Goal: Task Accomplishment & Management: Manage account settings

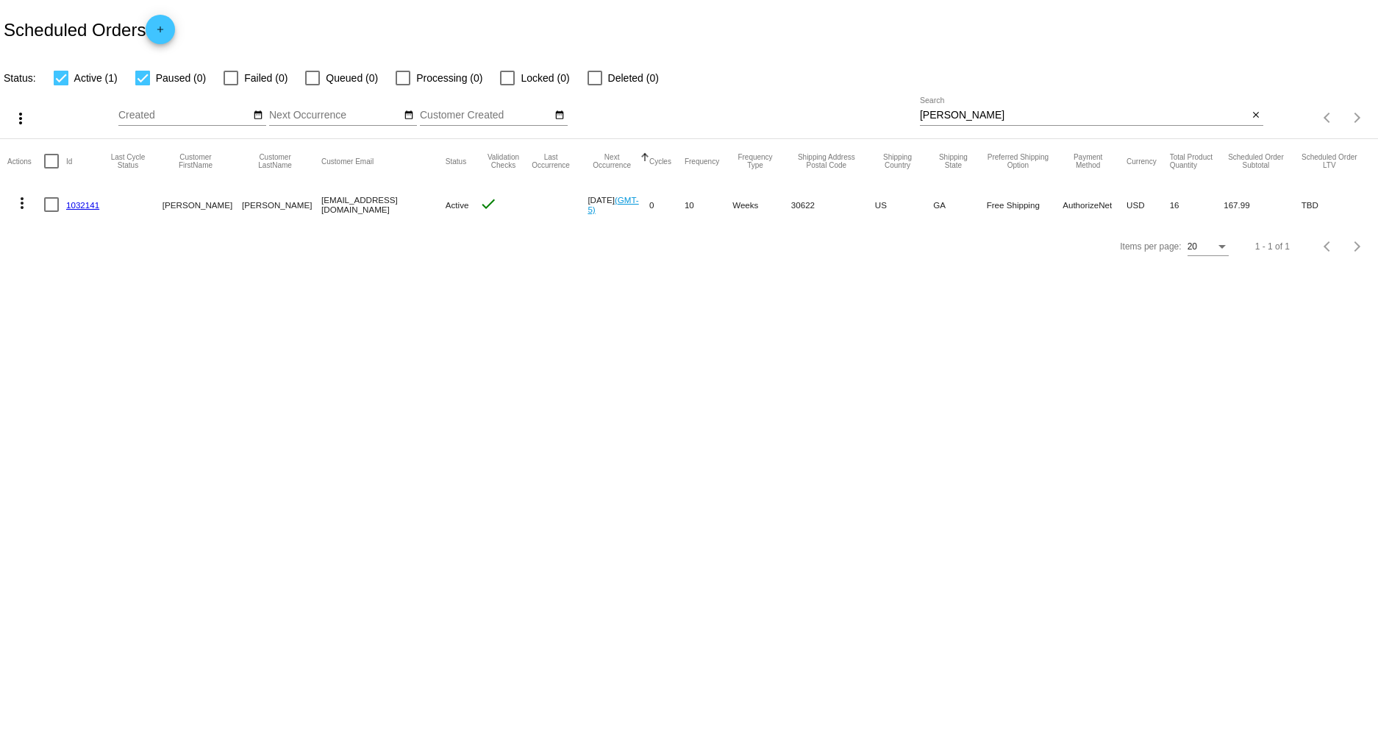
drag, startPoint x: 984, startPoint y: 107, endPoint x: 762, endPoint y: 113, distance: 222.2
click at [763, 113] on div "more_vert Sep Jan Feb Mar [DATE]" at bounding box center [689, 113] width 1378 height 52
drag, startPoint x: 939, startPoint y: 113, endPoint x: 858, endPoint y: 113, distance: 81.6
click at [858, 113] on div "more_vert Sep Jan Feb Mar [DATE]" at bounding box center [689, 113] width 1378 height 52
type input "[PERSON_NAME]"
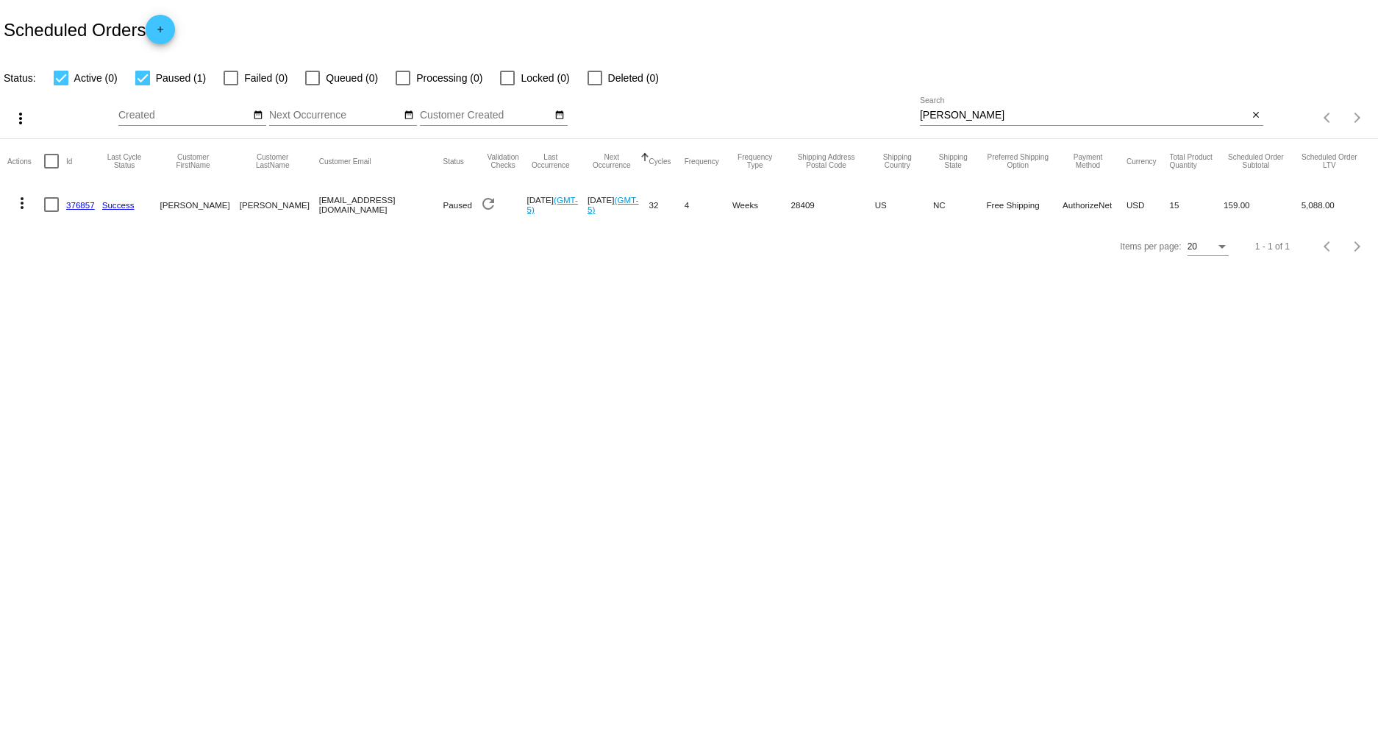
click at [75, 207] on link "376857" at bounding box center [80, 205] width 29 height 10
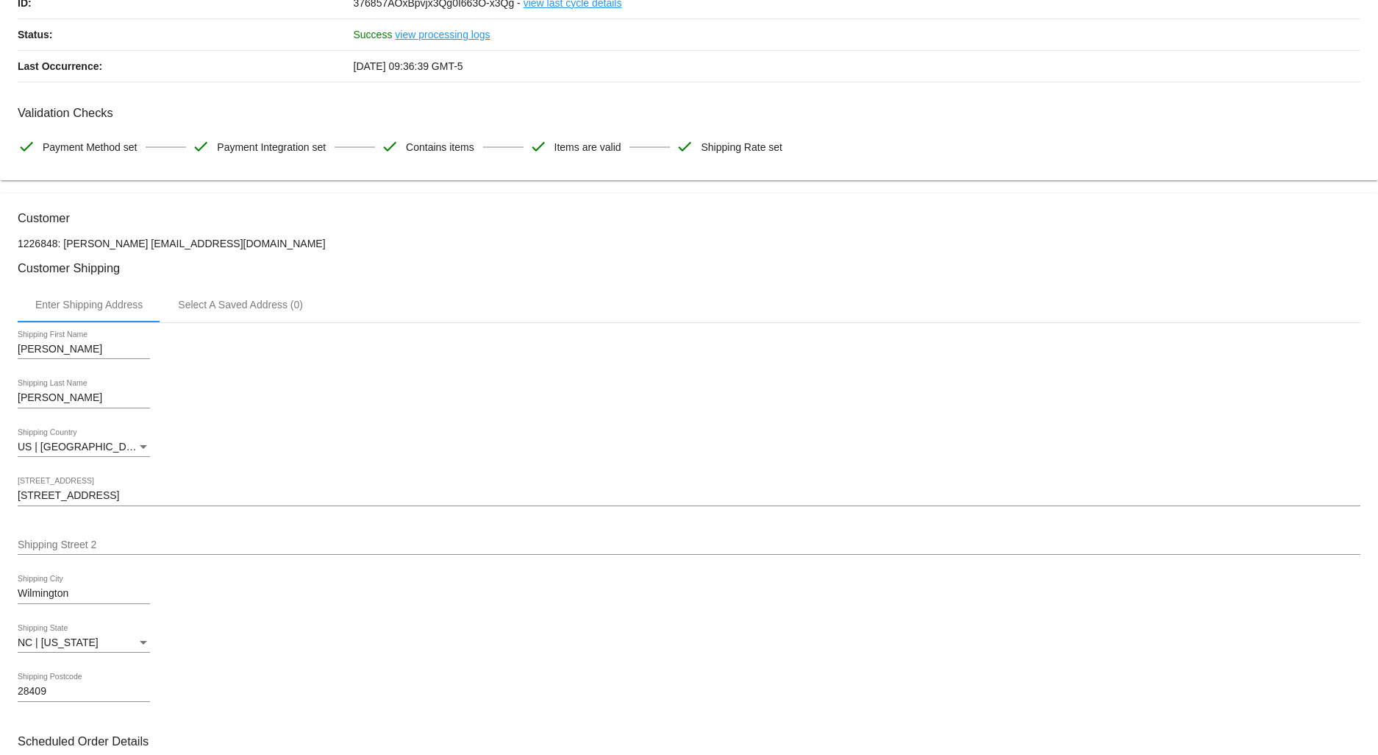
scroll to position [327, 0]
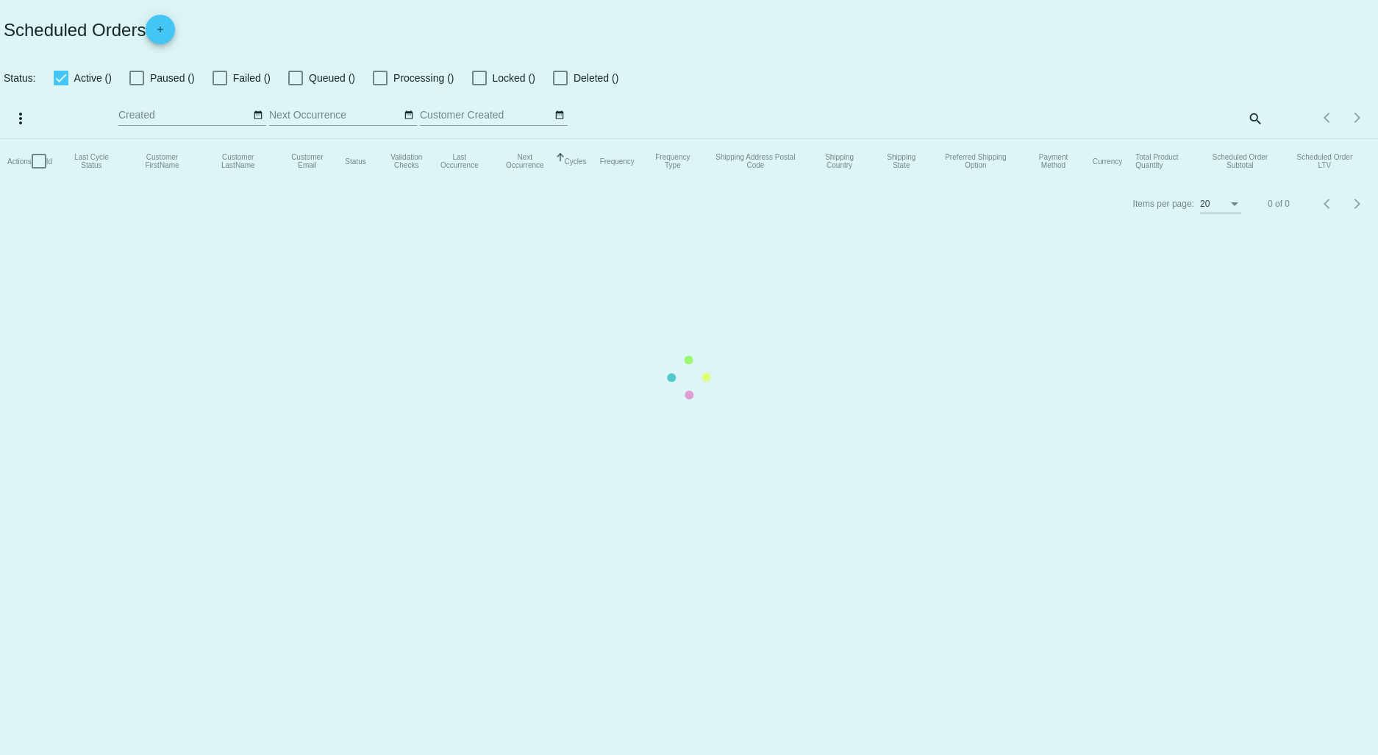
checkbox input "true"
click at [990, 139] on mat-table "Actions Id Last Cycle Status Customer FirstName Customer LastName Customer Emai…" at bounding box center [689, 161] width 1378 height 44
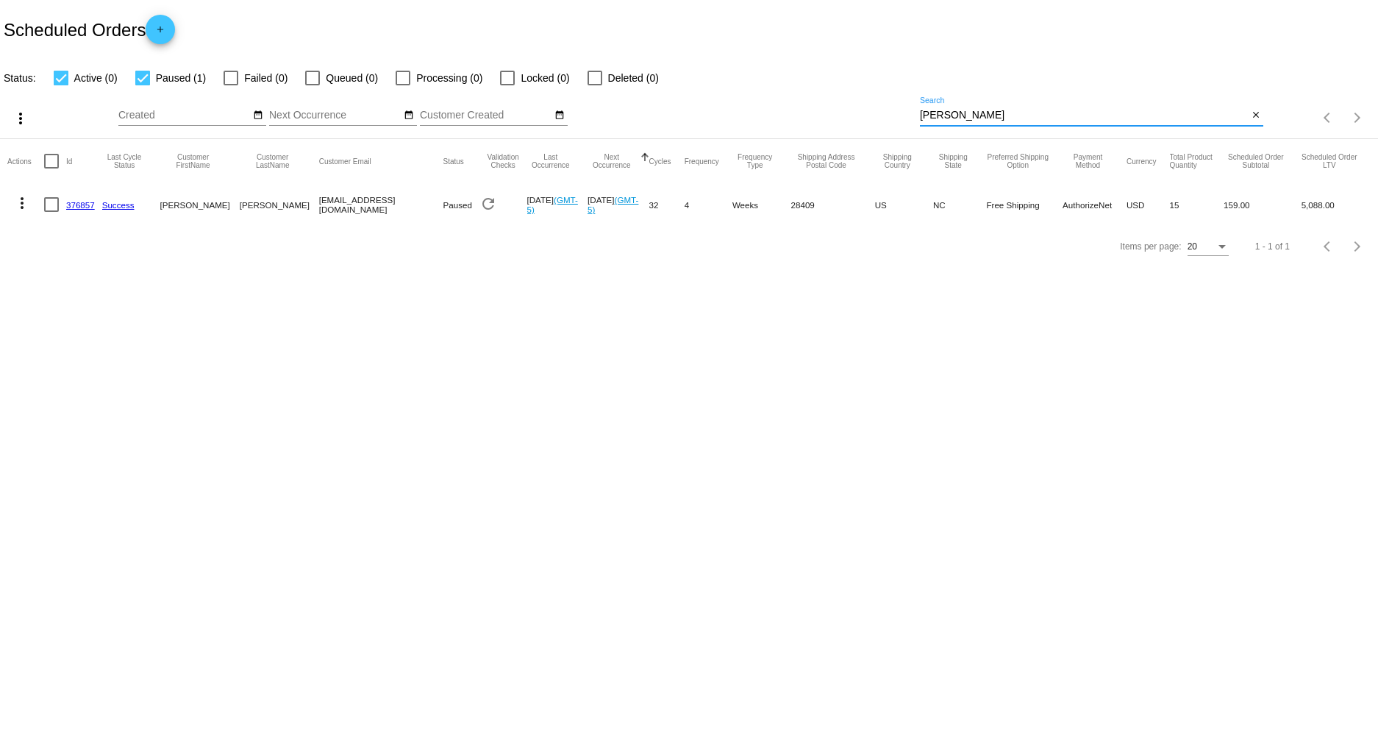
drag, startPoint x: 983, startPoint y: 115, endPoint x: 805, endPoint y: 103, distance: 177.7
click at [805, 103] on div "more_vert Sep Jan Feb Mar [DATE]" at bounding box center [689, 113] width 1378 height 52
type input "[PERSON_NAME]"
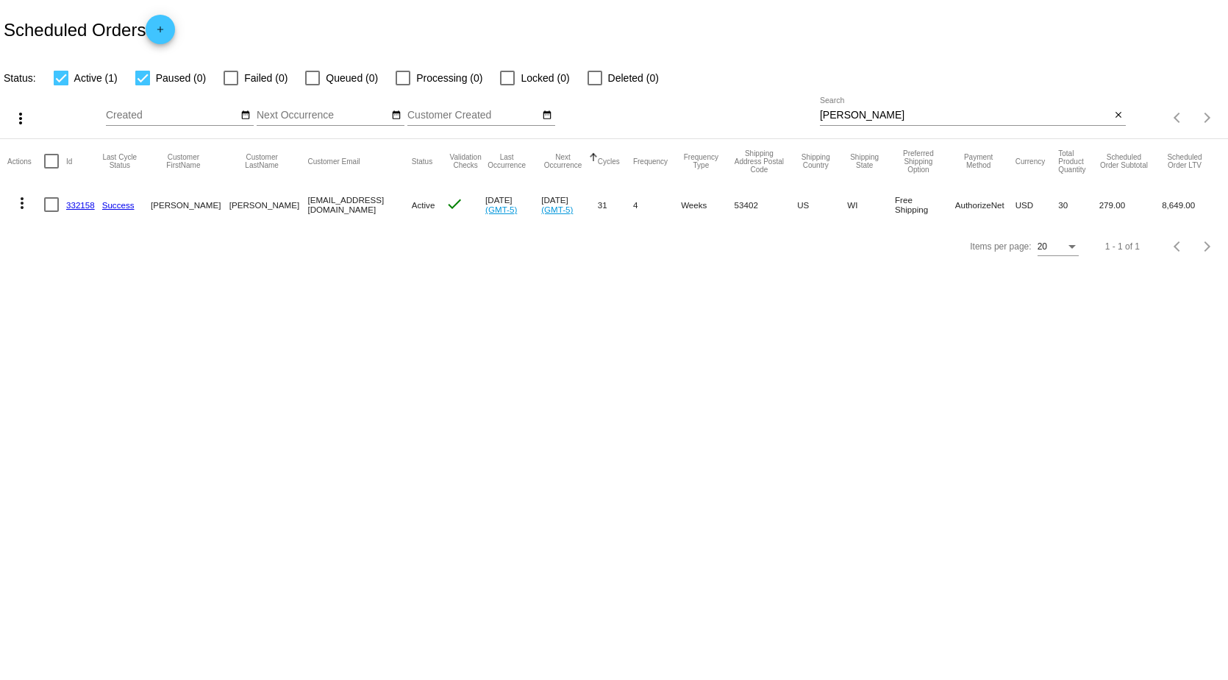
click at [86, 203] on link "332158" at bounding box center [80, 205] width 29 height 10
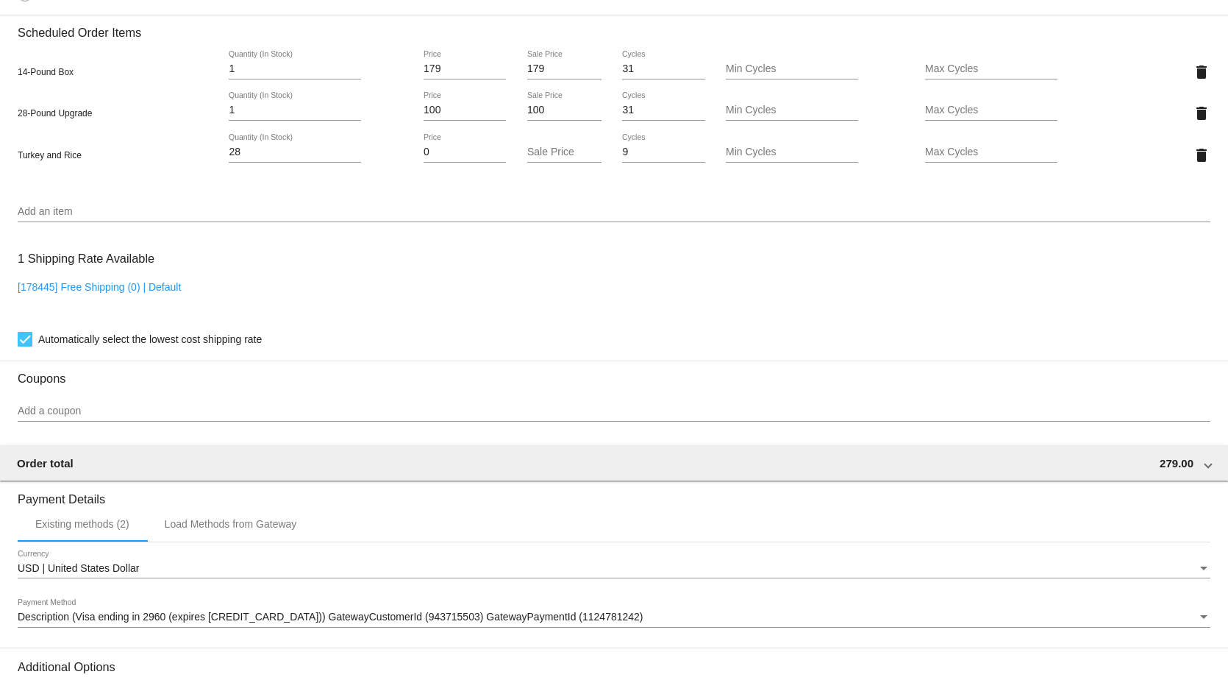
scroll to position [1030, 0]
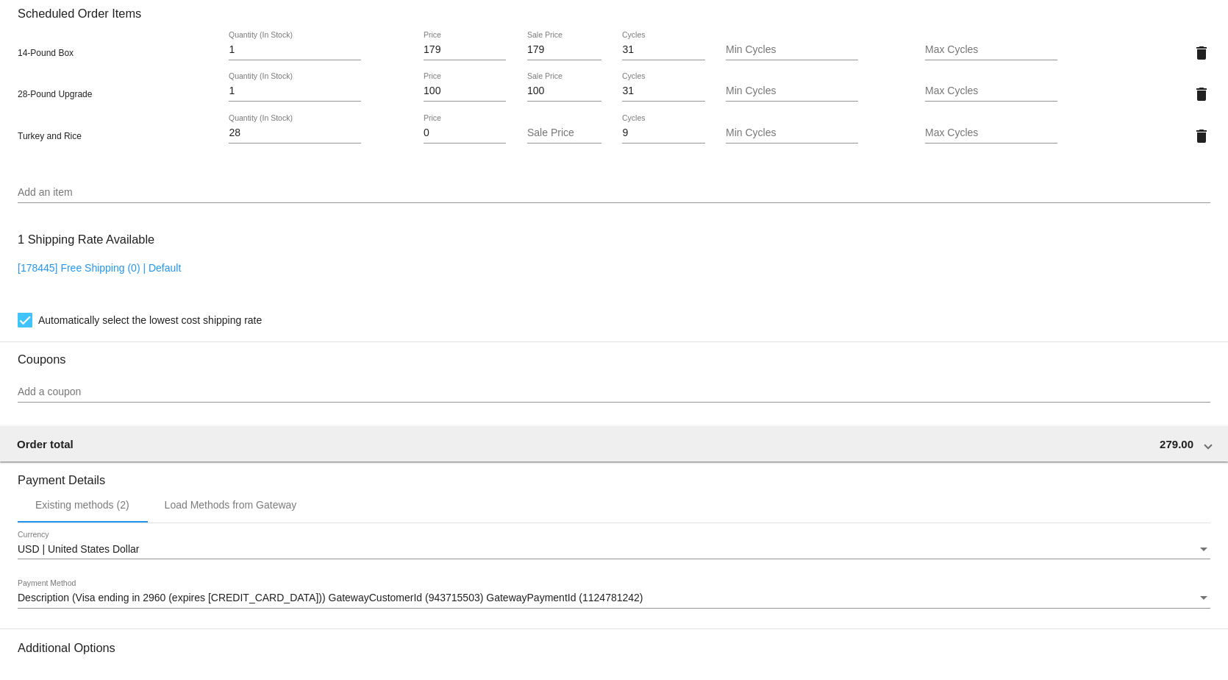
click at [57, 199] on input "Add an item" at bounding box center [614, 193] width 1193 height 12
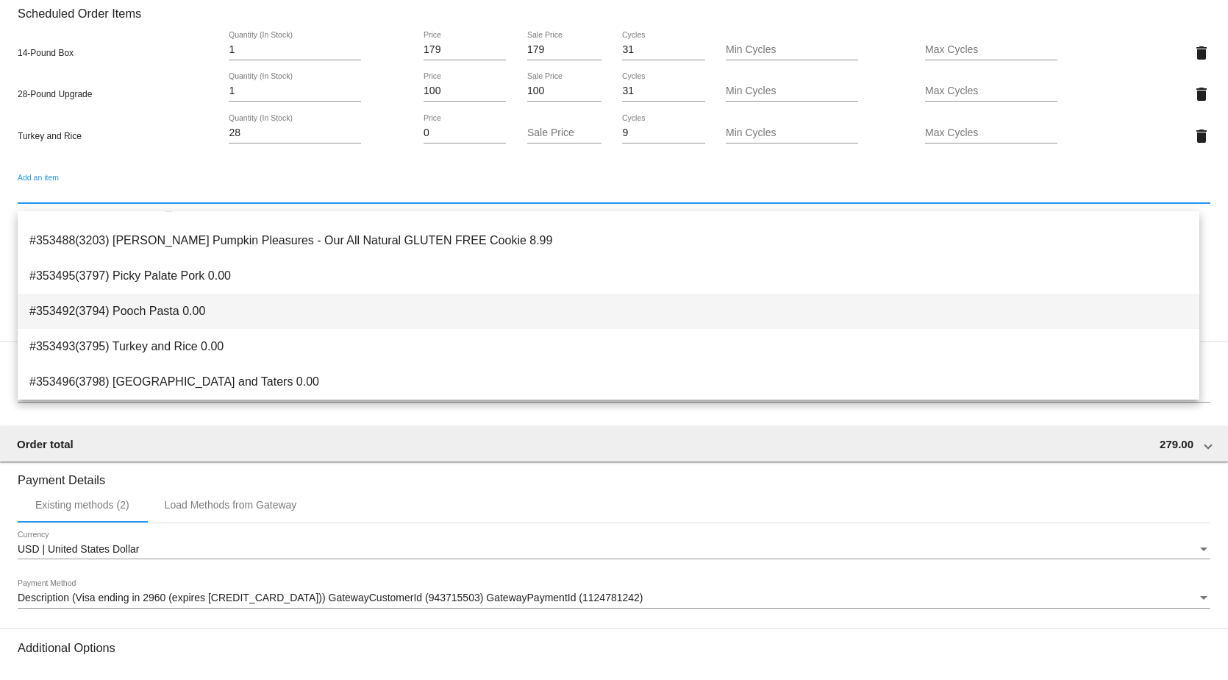
scroll to position [0, 0]
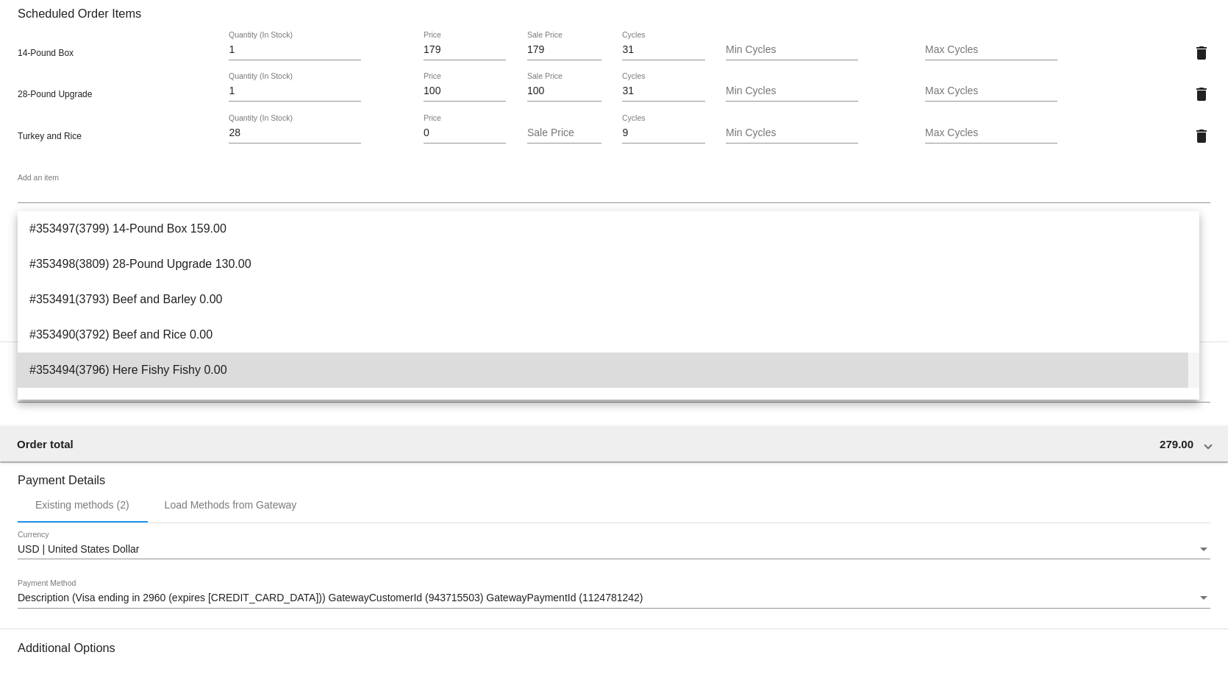
click at [127, 371] on span "#353494(3796) Here Fishy Fishy 0.00" at bounding box center [608, 369] width 1158 height 35
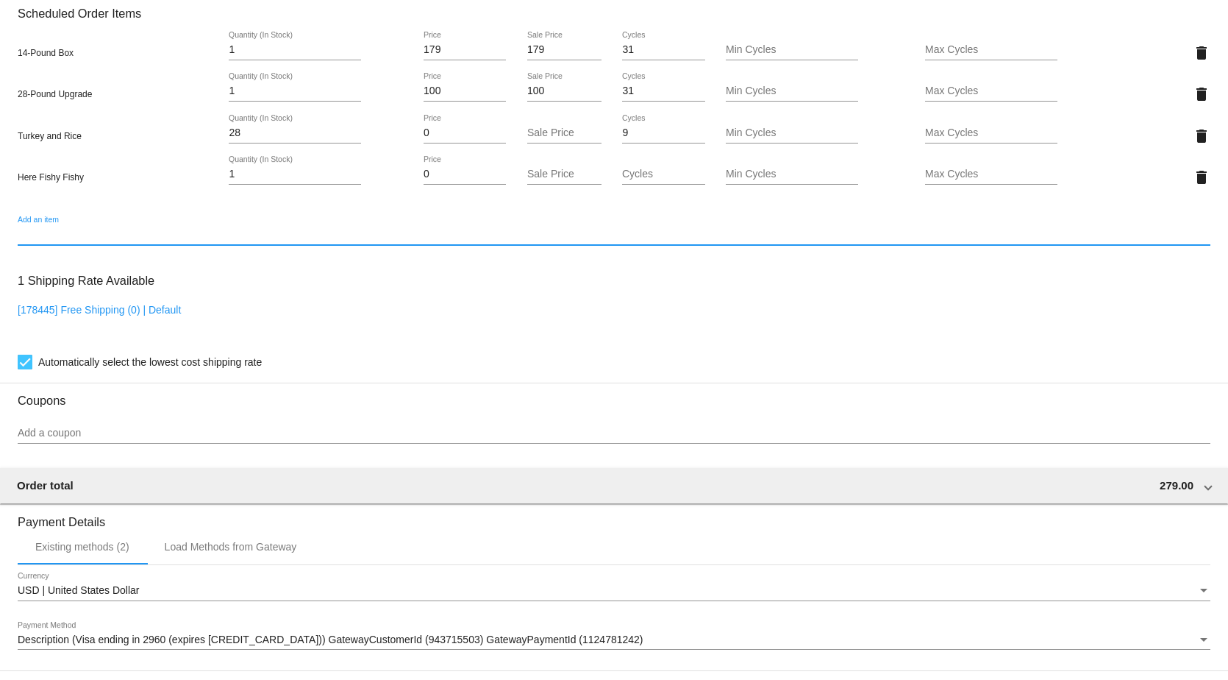
click at [257, 180] on input "1" at bounding box center [295, 174] width 132 height 12
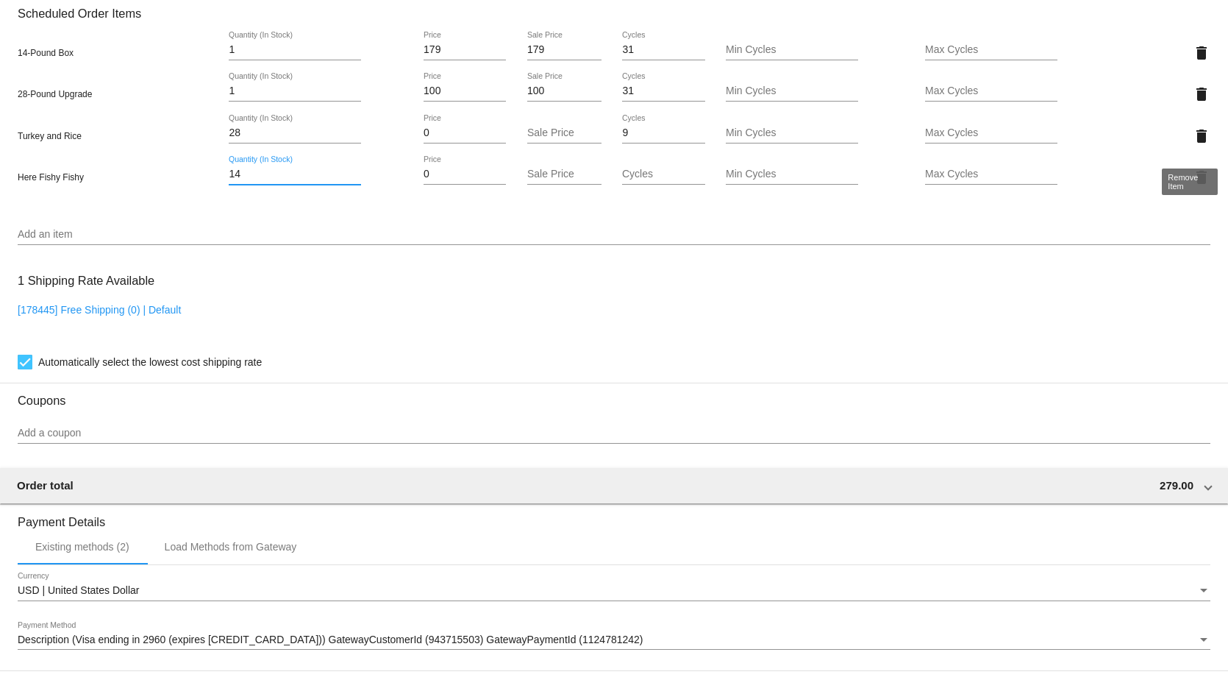
type input "14"
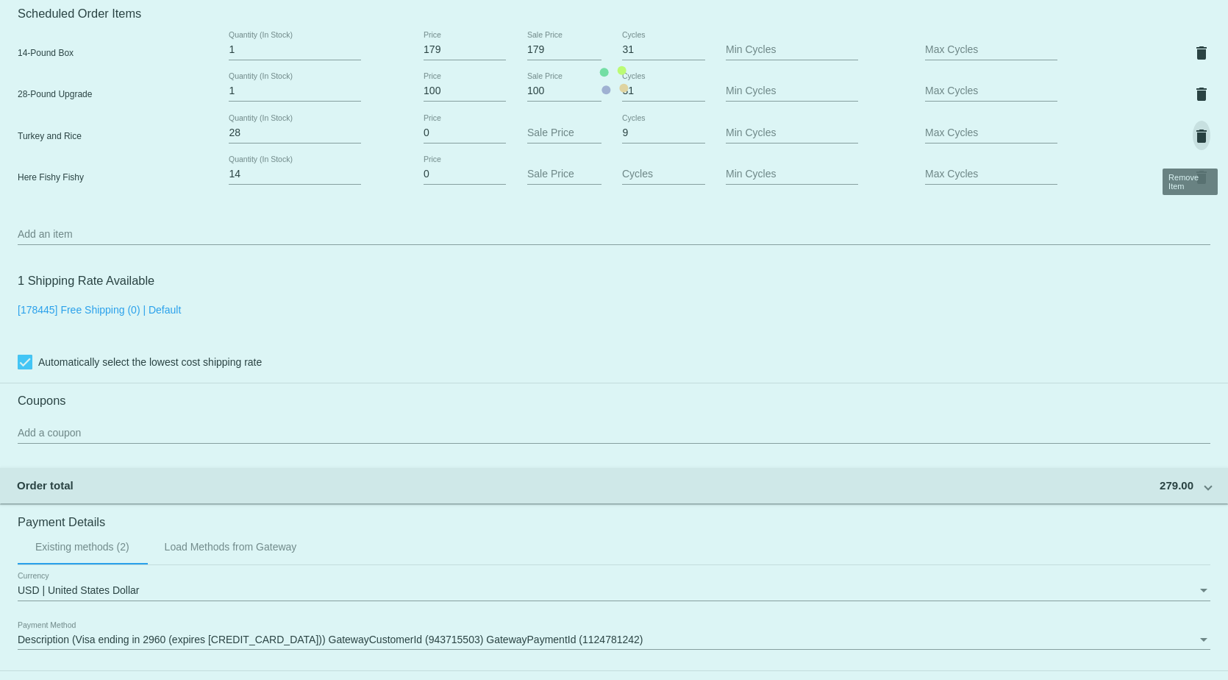
click at [1192, 142] on mat-card "Customer 1215449: [PERSON_NAME] [EMAIL_ADDRESS][DOMAIN_NAME] Customer Shipping …" at bounding box center [614, 79] width 1228 height 1595
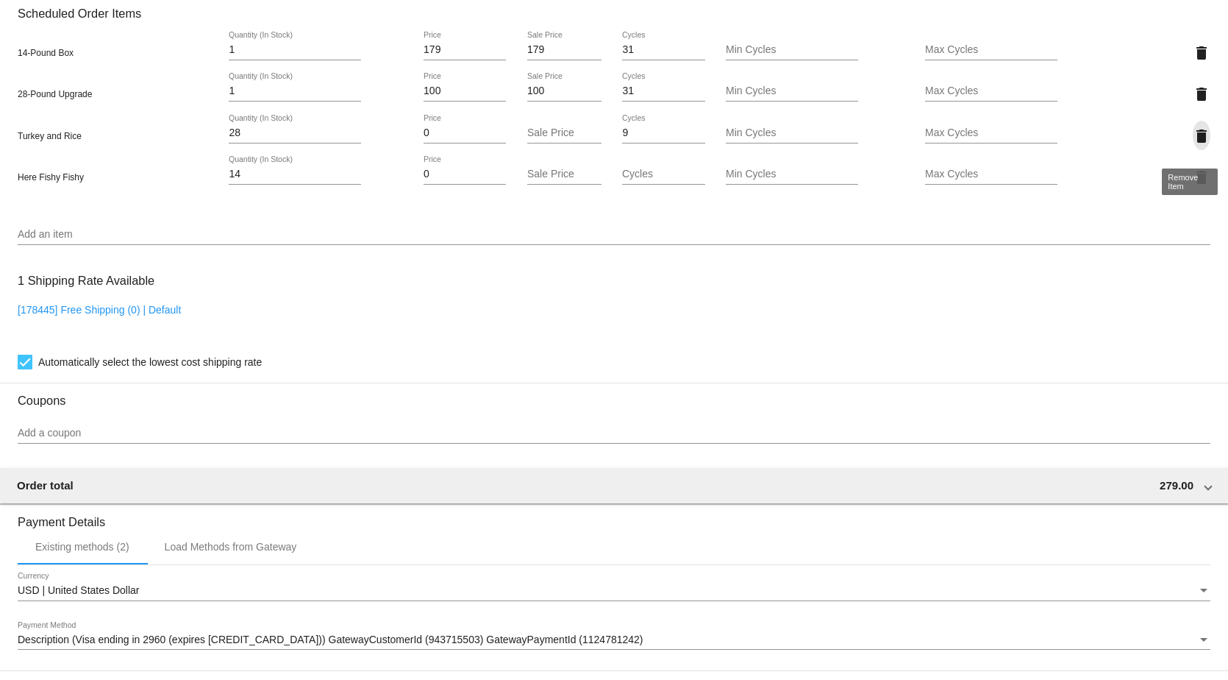
click at [1193, 142] on mat-icon "delete" at bounding box center [1202, 136] width 18 height 18
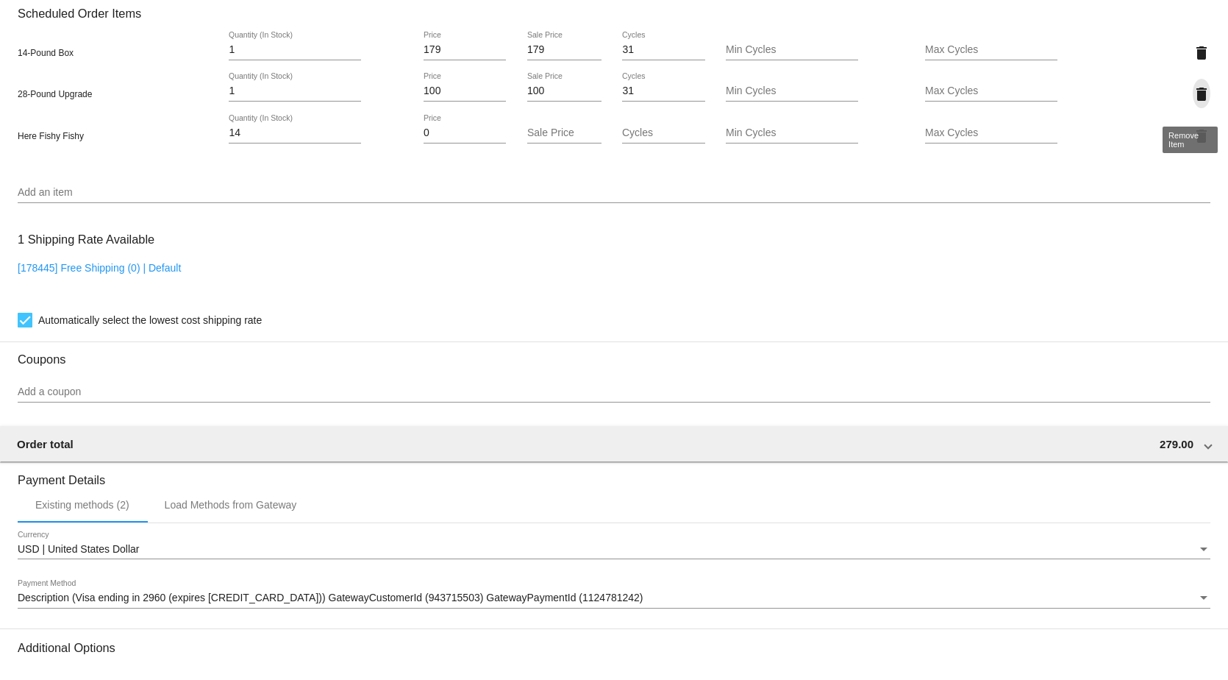
click at [1193, 99] on mat-icon "delete" at bounding box center [1202, 94] width 18 height 18
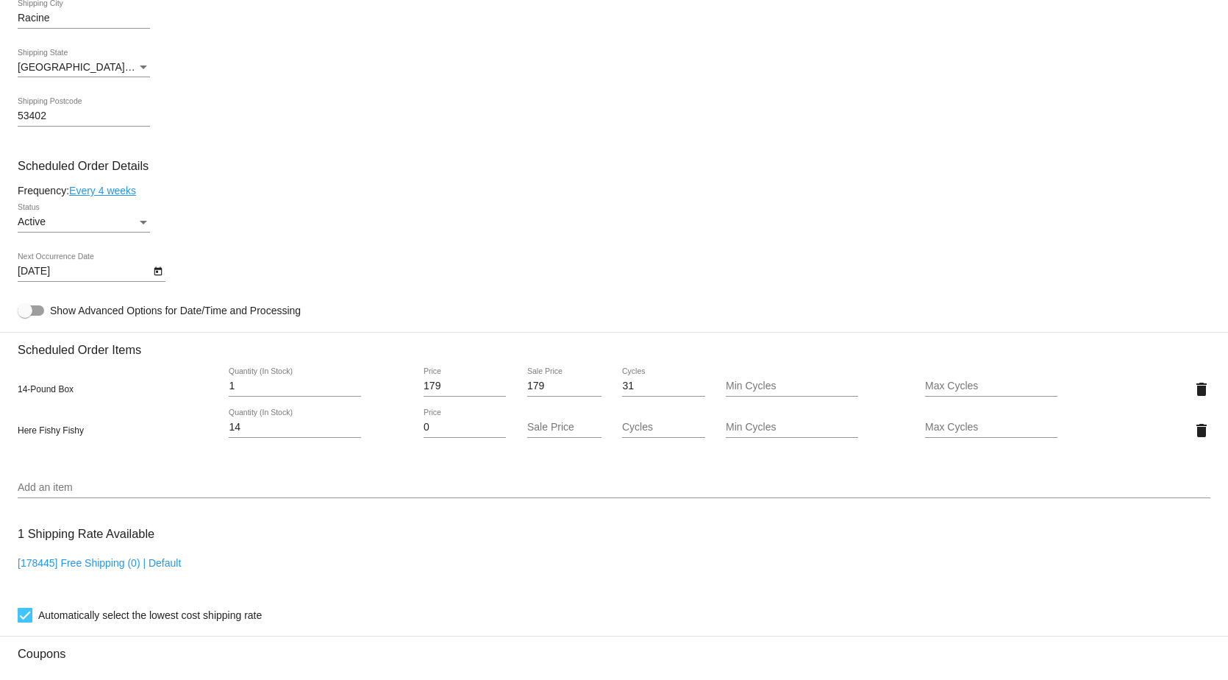
scroll to position [566, 0]
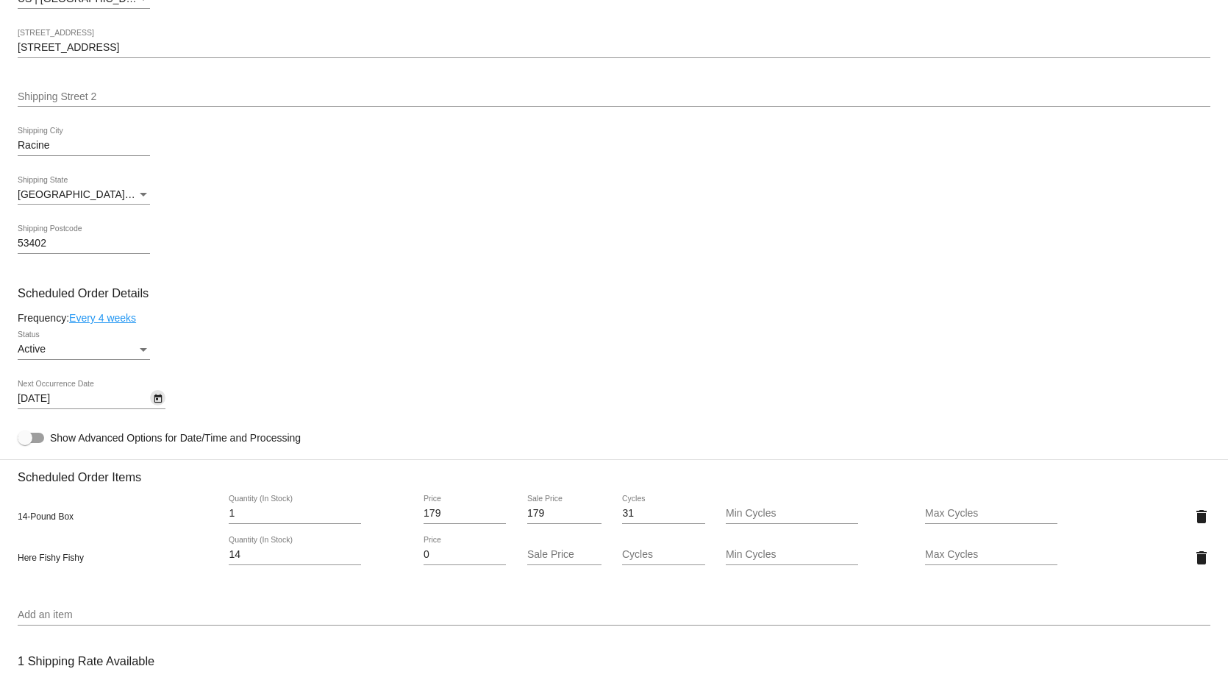
click at [158, 403] on icon "Open calendar" at bounding box center [158, 398] width 8 height 9
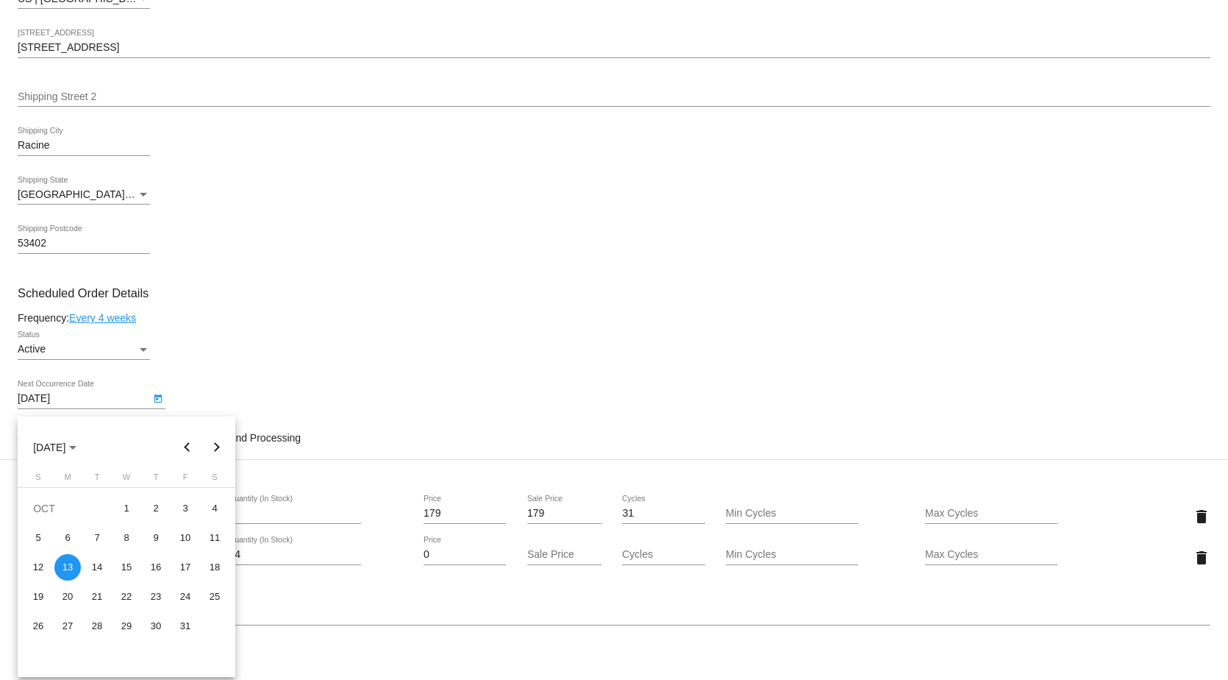
click at [184, 441] on button "Previous month" at bounding box center [187, 446] width 29 height 29
click at [38, 627] on div "21" at bounding box center [38, 626] width 26 height 26
type input "[DATE]"
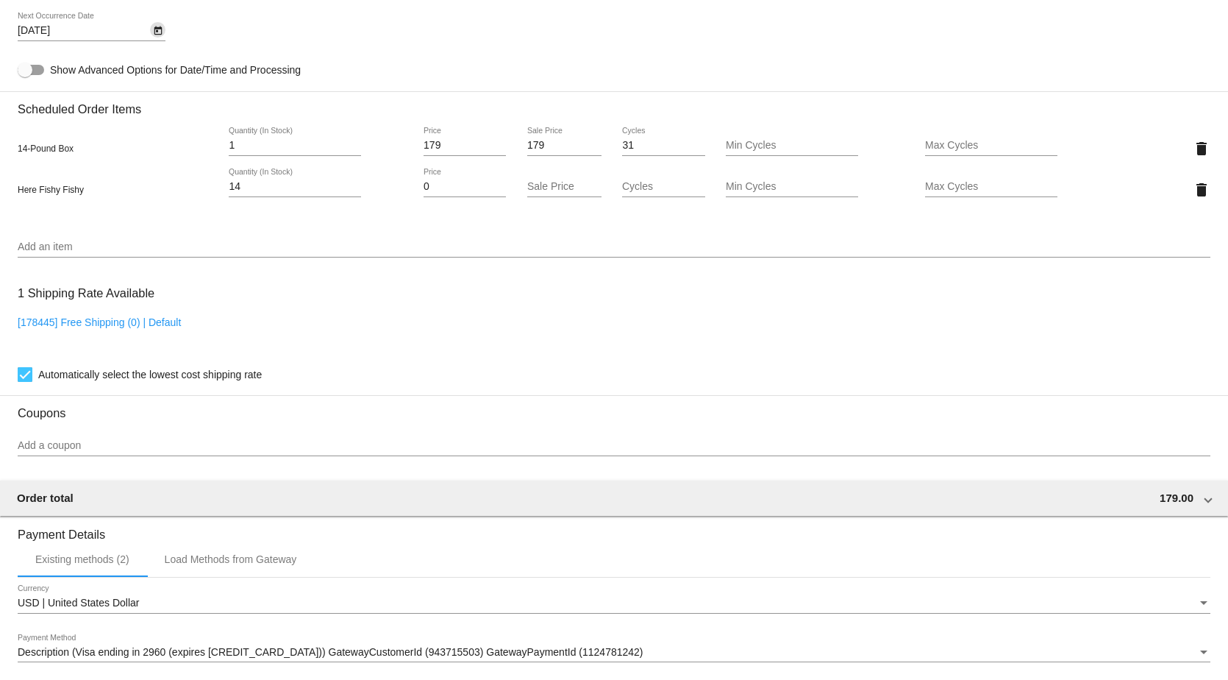
scroll to position [1155, 0]
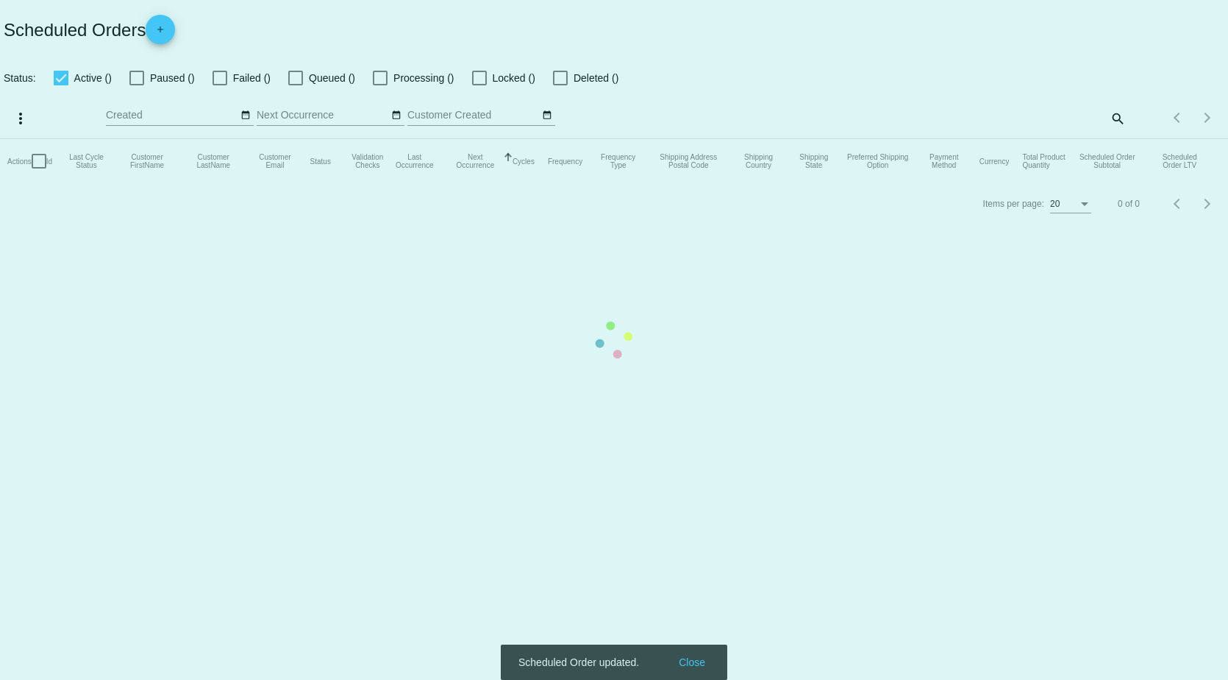
checkbox input "true"
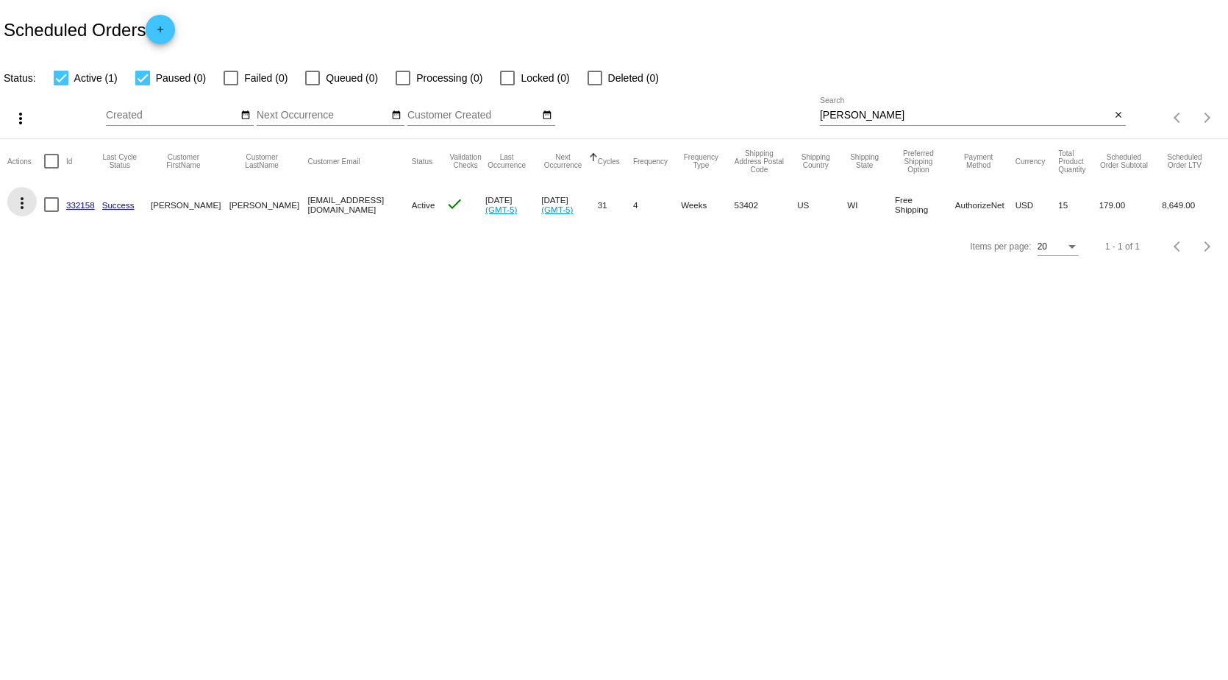
click at [26, 199] on mat-icon "more_vert" at bounding box center [22, 203] width 18 height 18
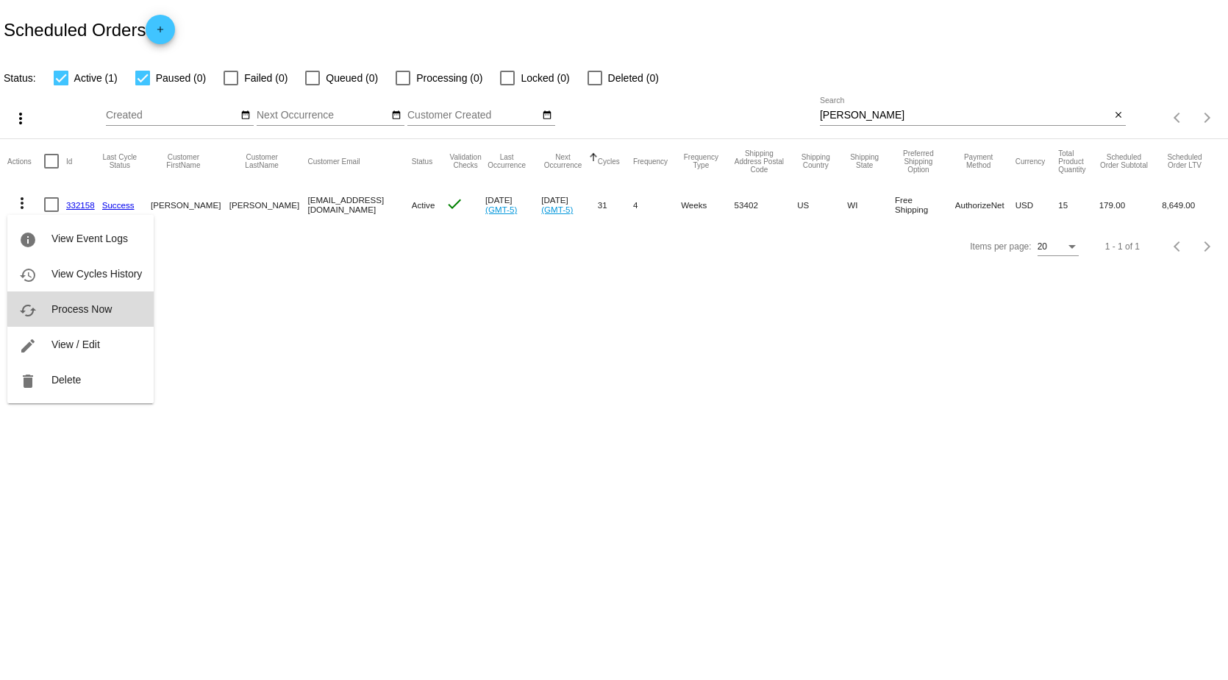
click at [99, 303] on span "Process Now" at bounding box center [81, 309] width 60 height 12
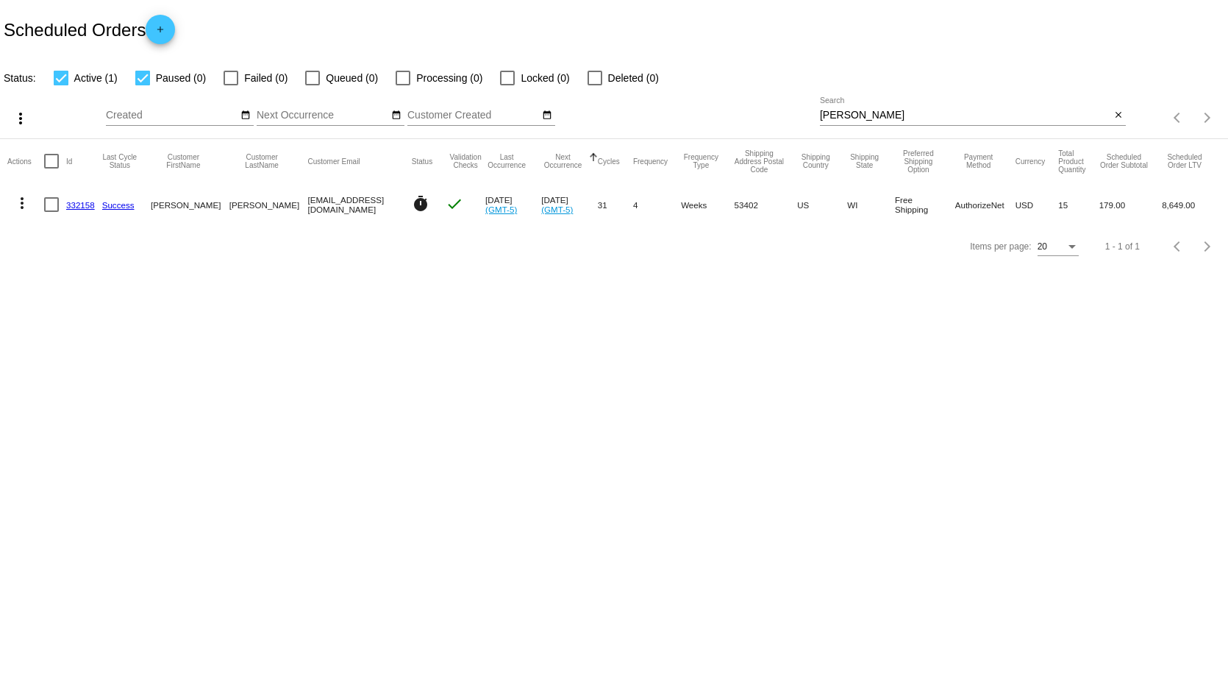
click at [73, 207] on link "332158" at bounding box center [80, 205] width 29 height 10
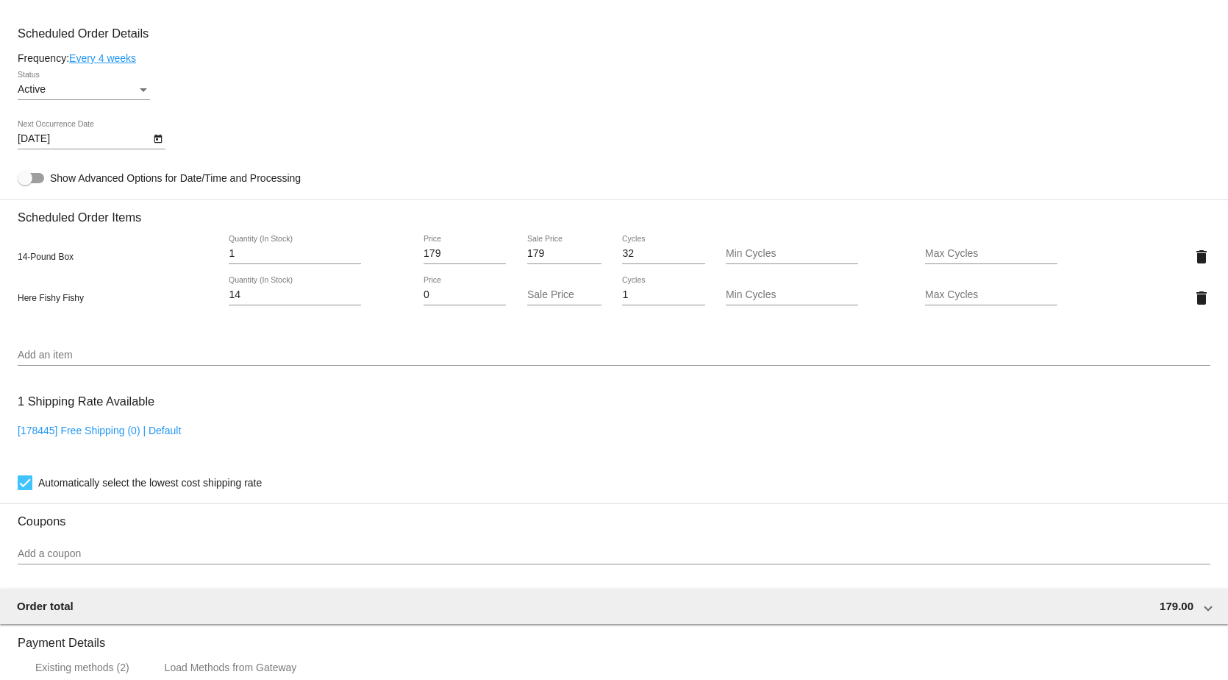
scroll to position [883, 0]
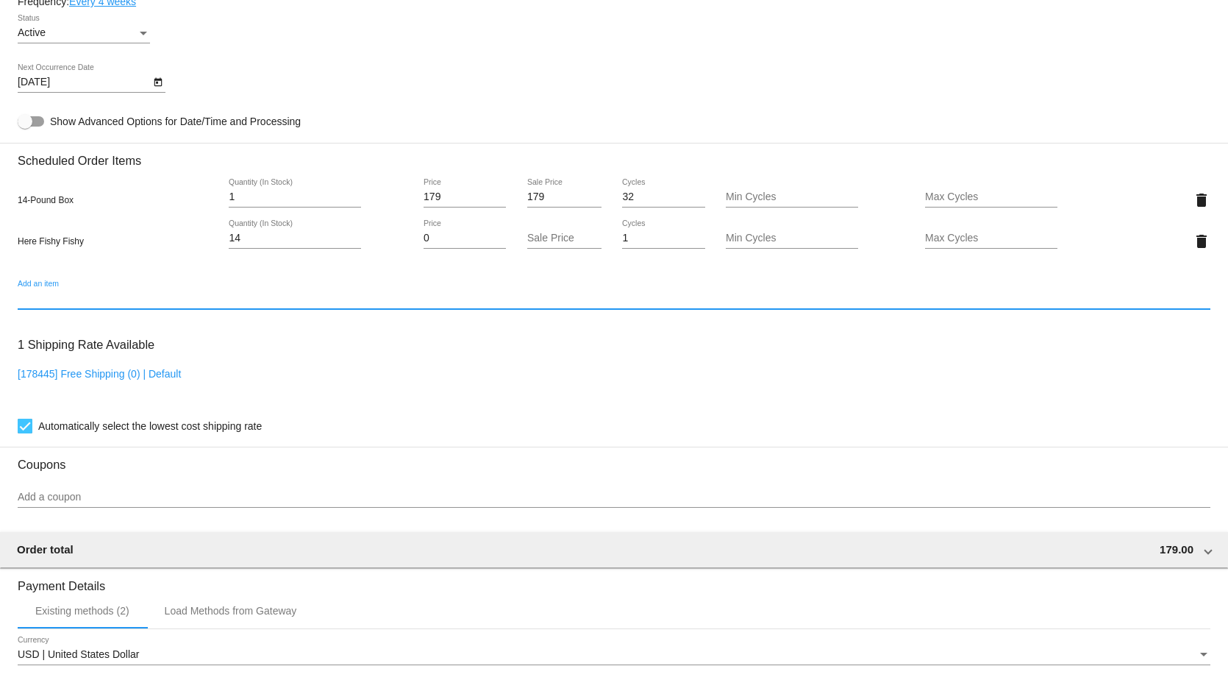
click at [35, 305] on input "Add an item" at bounding box center [614, 299] width 1193 height 12
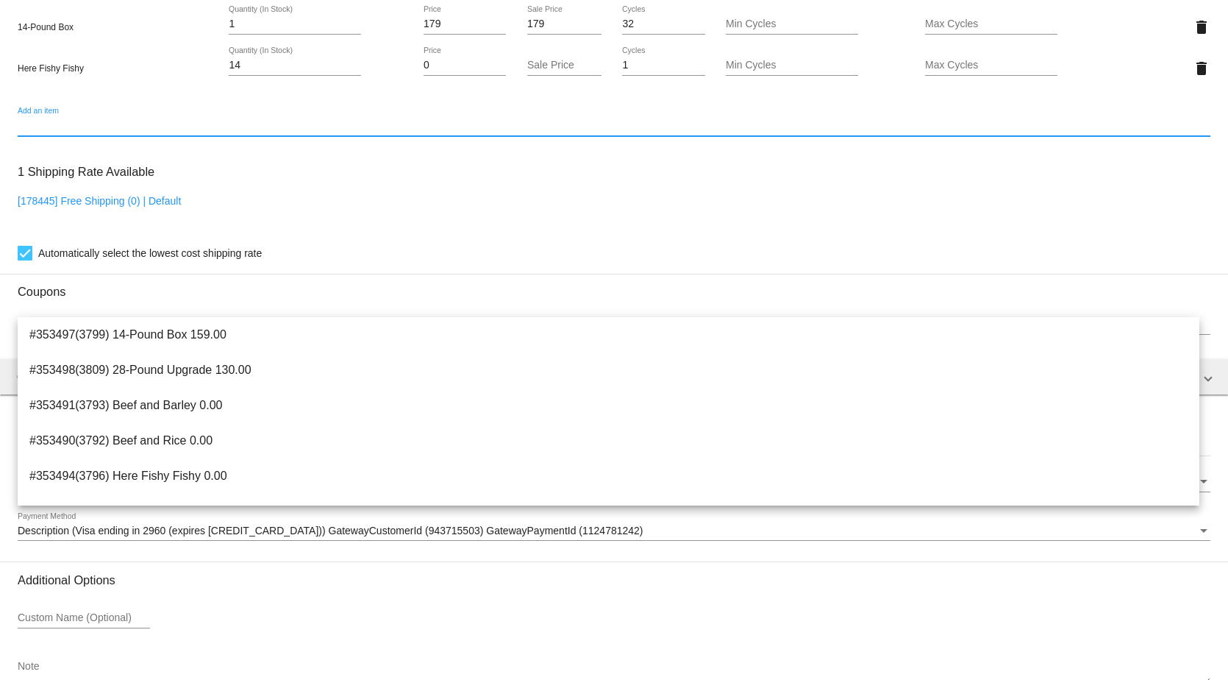
scroll to position [1030, 0]
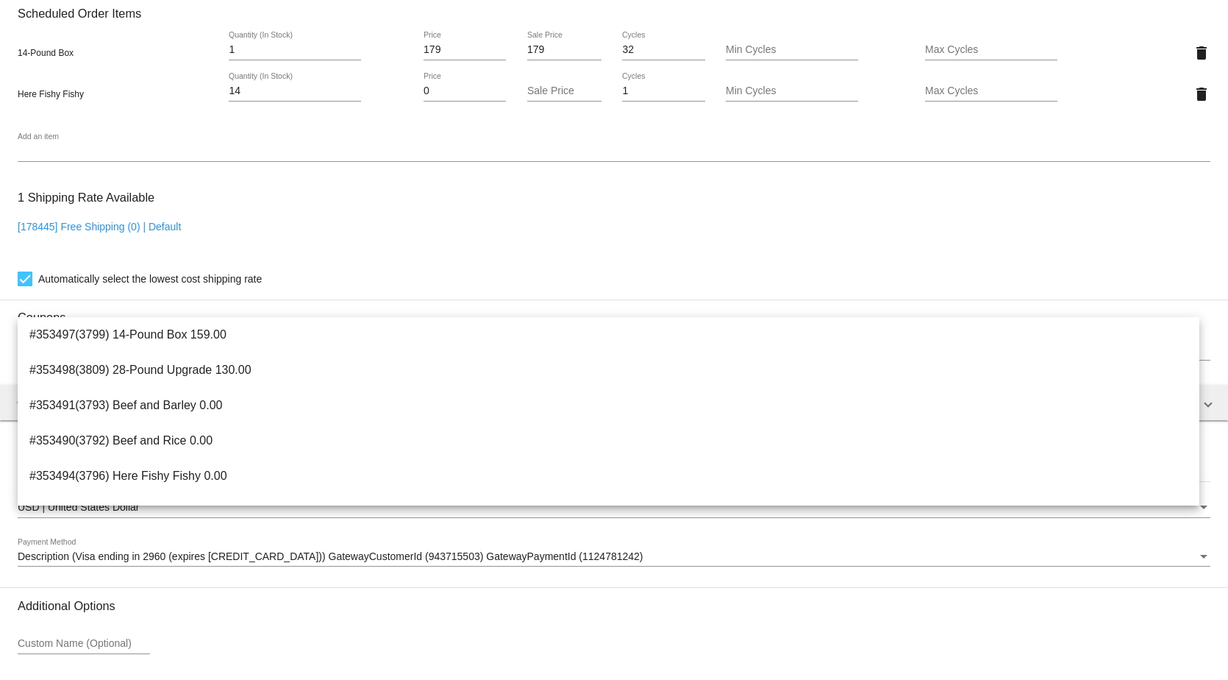
click at [51, 145] on div "Add an item" at bounding box center [614, 147] width 1193 height 29
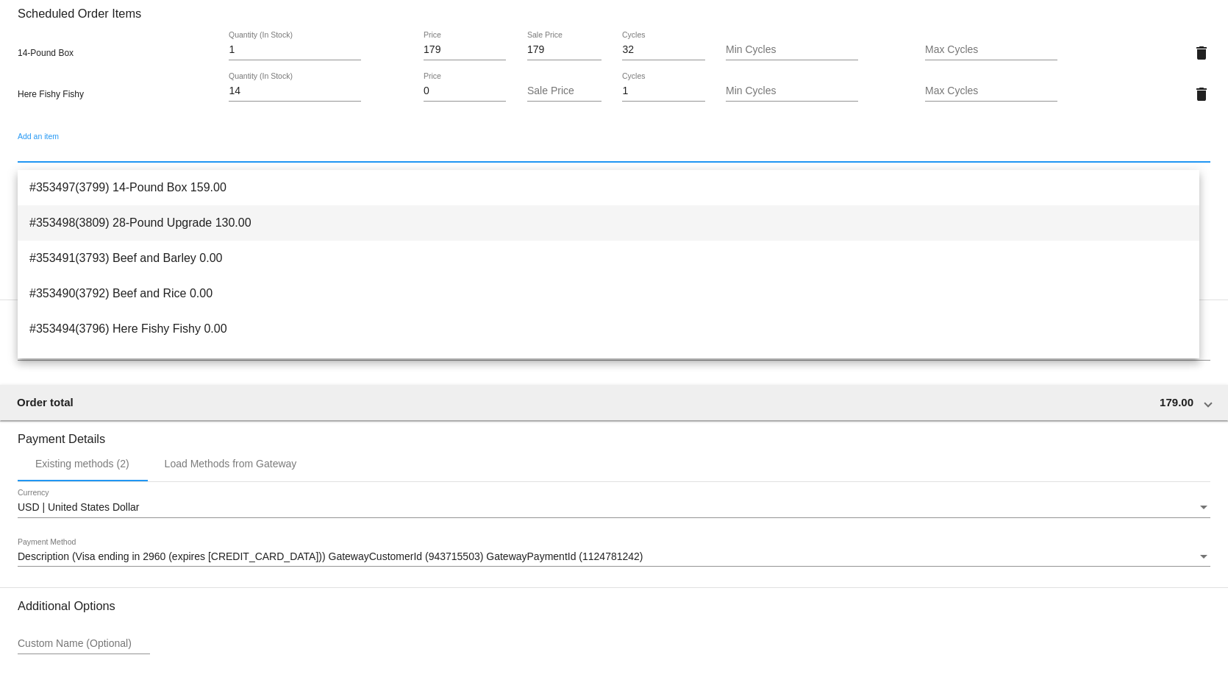
click at [101, 218] on span "#353498(3809) 28-Pound Upgrade 130.00" at bounding box center [608, 222] width 1158 height 35
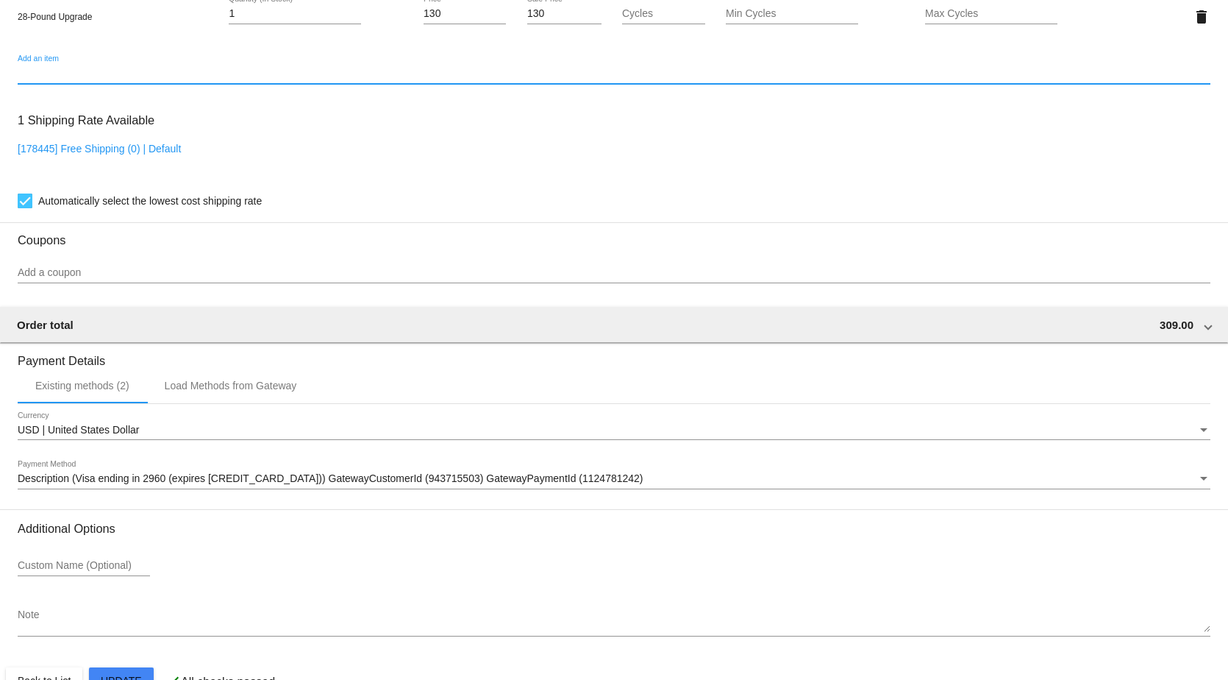
scroll to position [1177, 0]
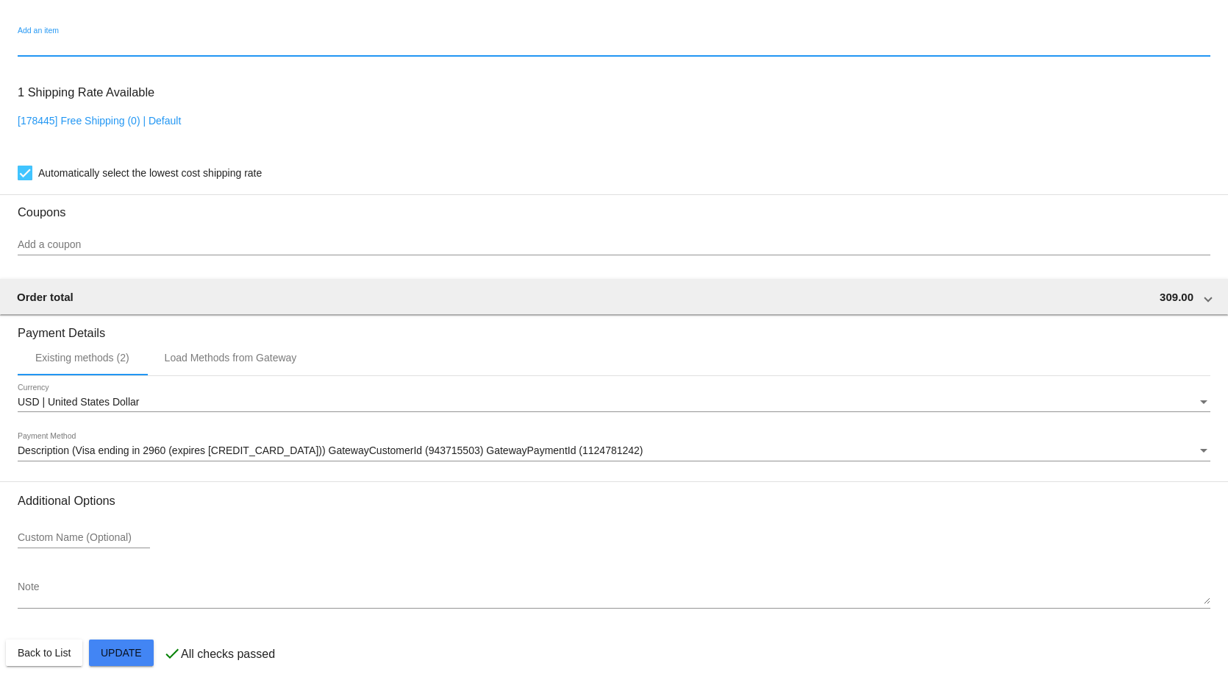
click at [52, 38] on div "Add an item" at bounding box center [614, 41] width 1193 height 29
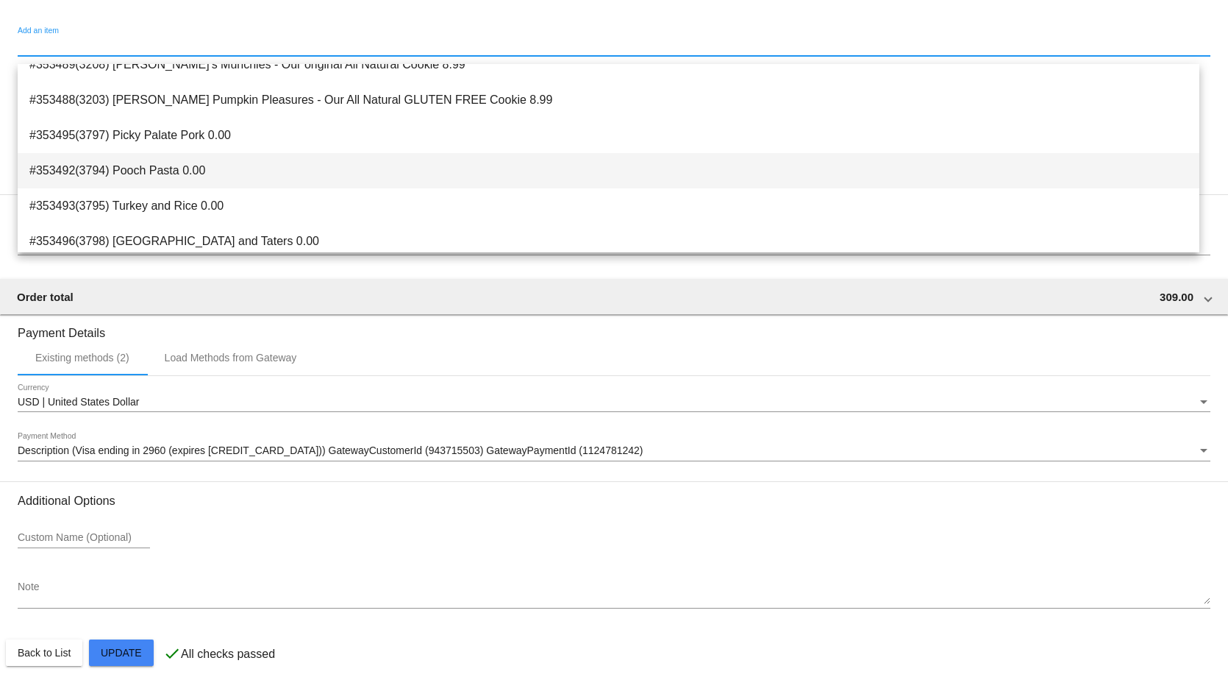
scroll to position [200, 0]
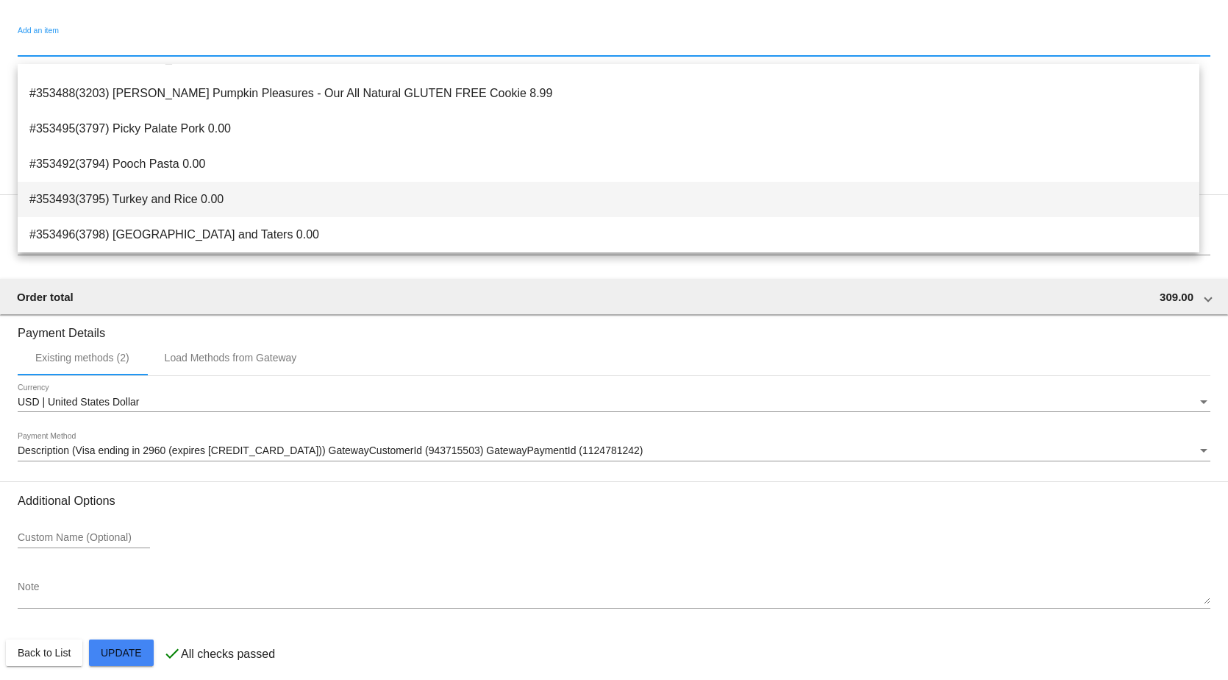
click at [128, 212] on span "#353493(3795) Turkey and Rice 0.00" at bounding box center [608, 199] width 1158 height 35
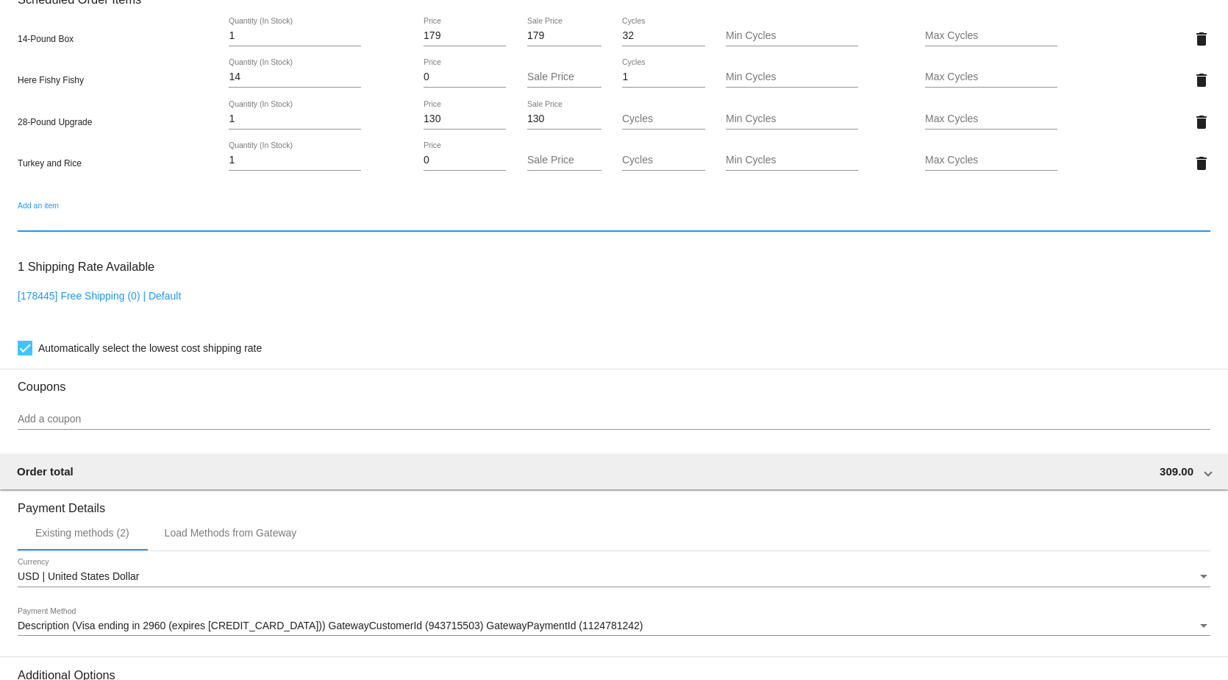
scroll to position [1030, 0]
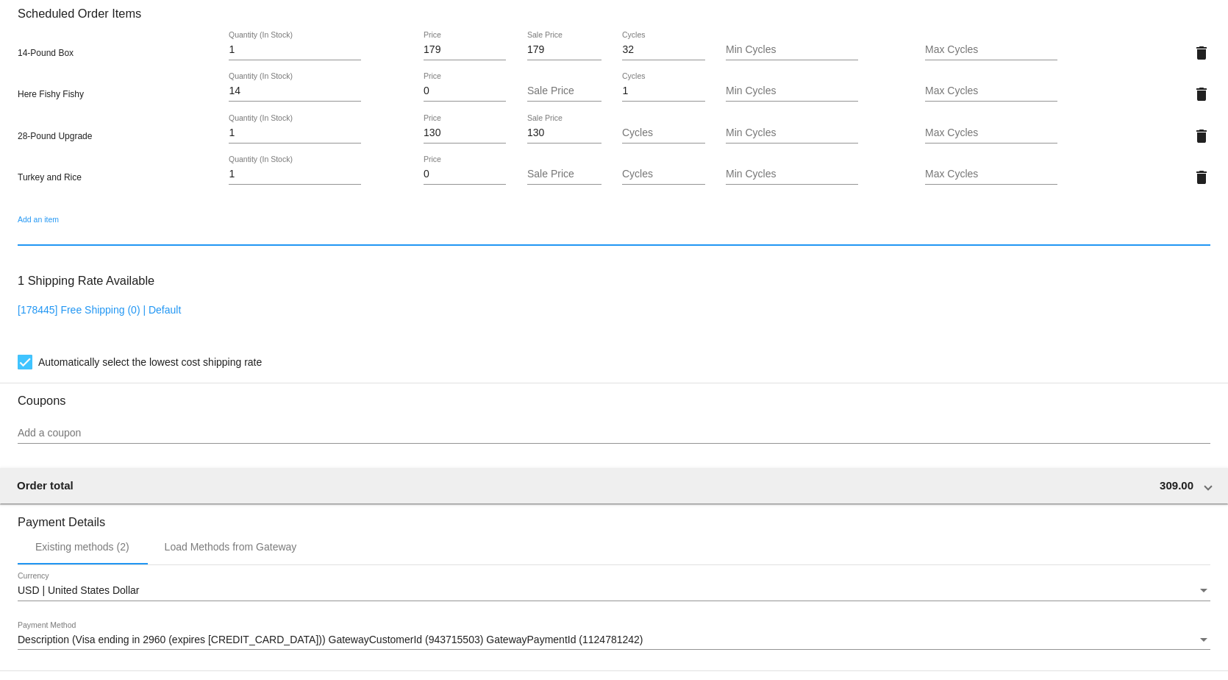
click at [243, 180] on input "1" at bounding box center [295, 174] width 132 height 12
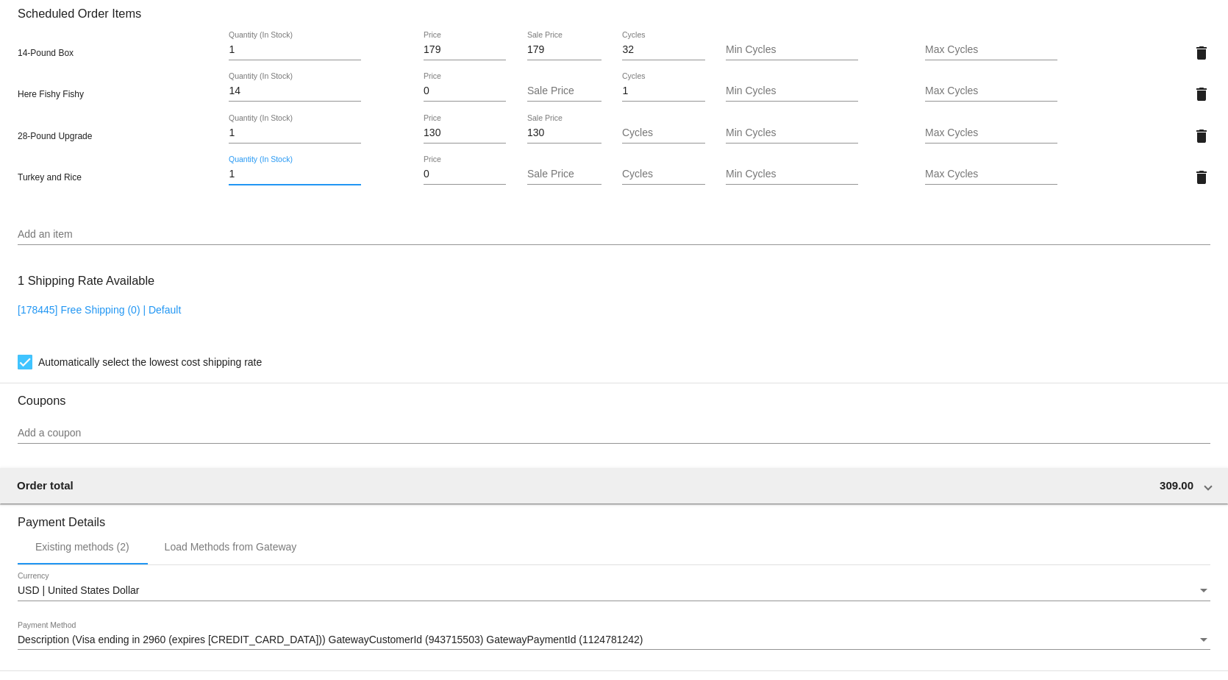
type input "1"
drag, startPoint x: 234, startPoint y: 180, endPoint x: 190, endPoint y: 190, distance: 45.2
click at [190, 190] on div "Turkey and Rice 128 Quantity (In Stock) 0 Price Sale Price Cycles Min Cycles Ma…" at bounding box center [614, 177] width 1193 height 42
type input "28"
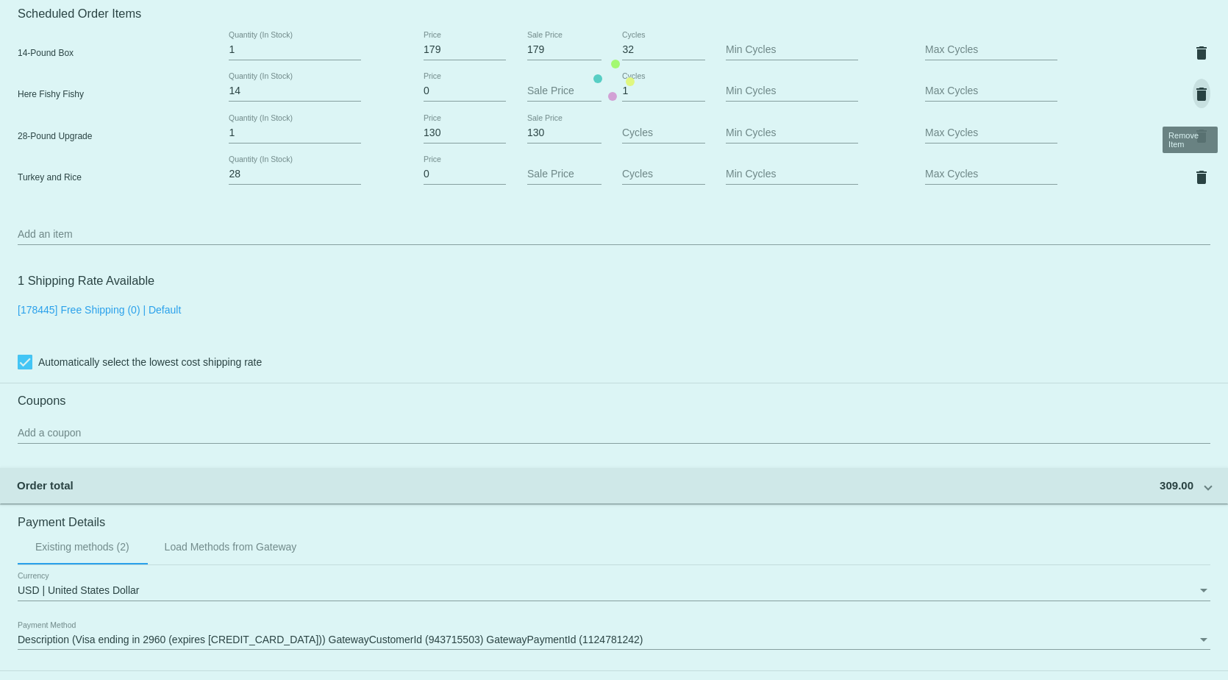
click at [1190, 104] on mat-card "Customer 1215449: [PERSON_NAME] [EMAIL_ADDRESS][DOMAIN_NAME] Customer Shipping …" at bounding box center [614, 79] width 1228 height 1595
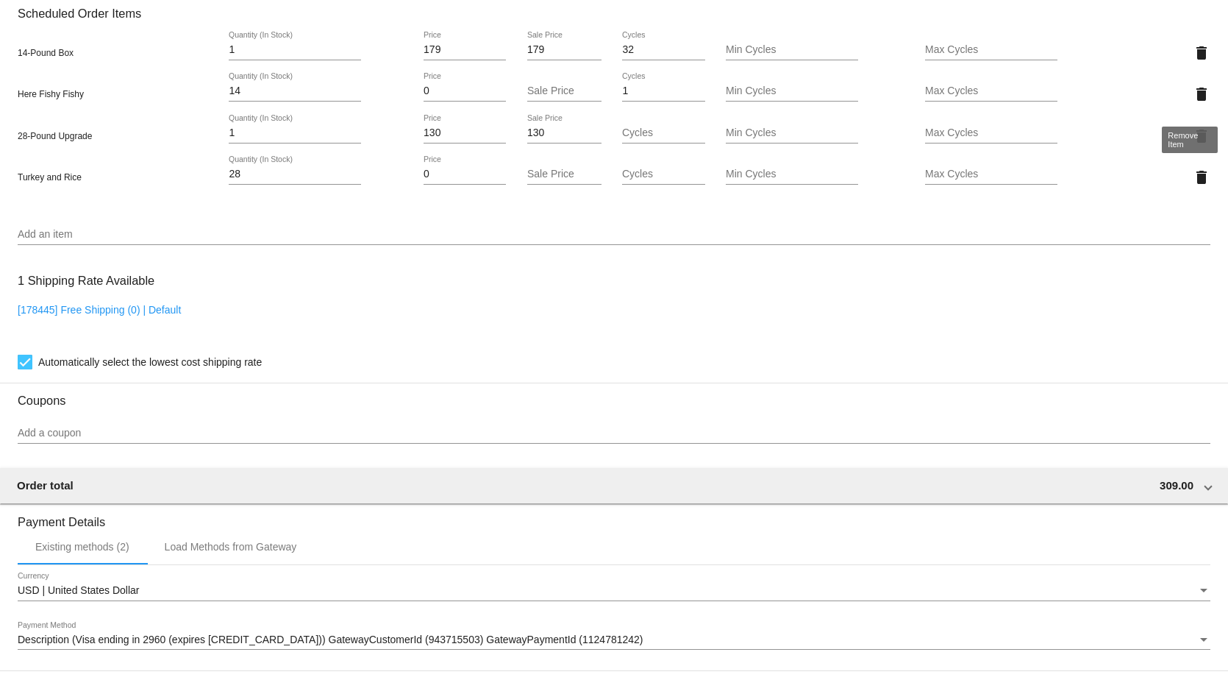
click at [1193, 103] on mat-icon "delete" at bounding box center [1202, 94] width 18 height 18
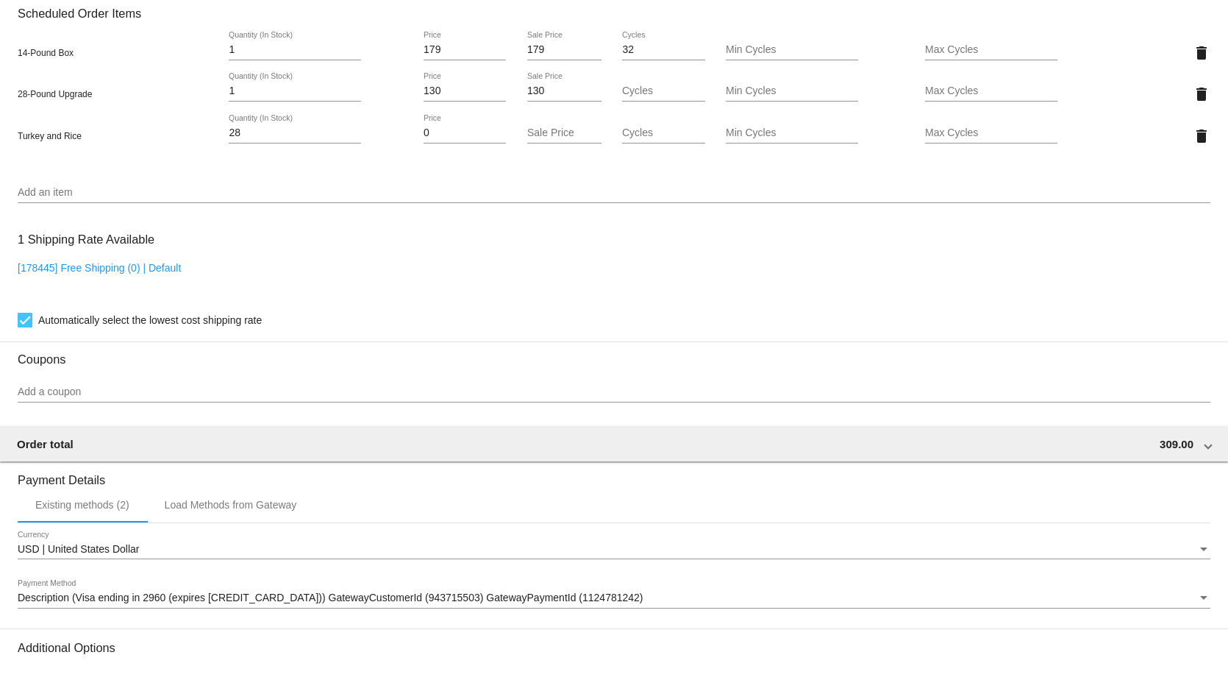
click at [533, 56] on input "179" at bounding box center [564, 50] width 74 height 12
type input "159"
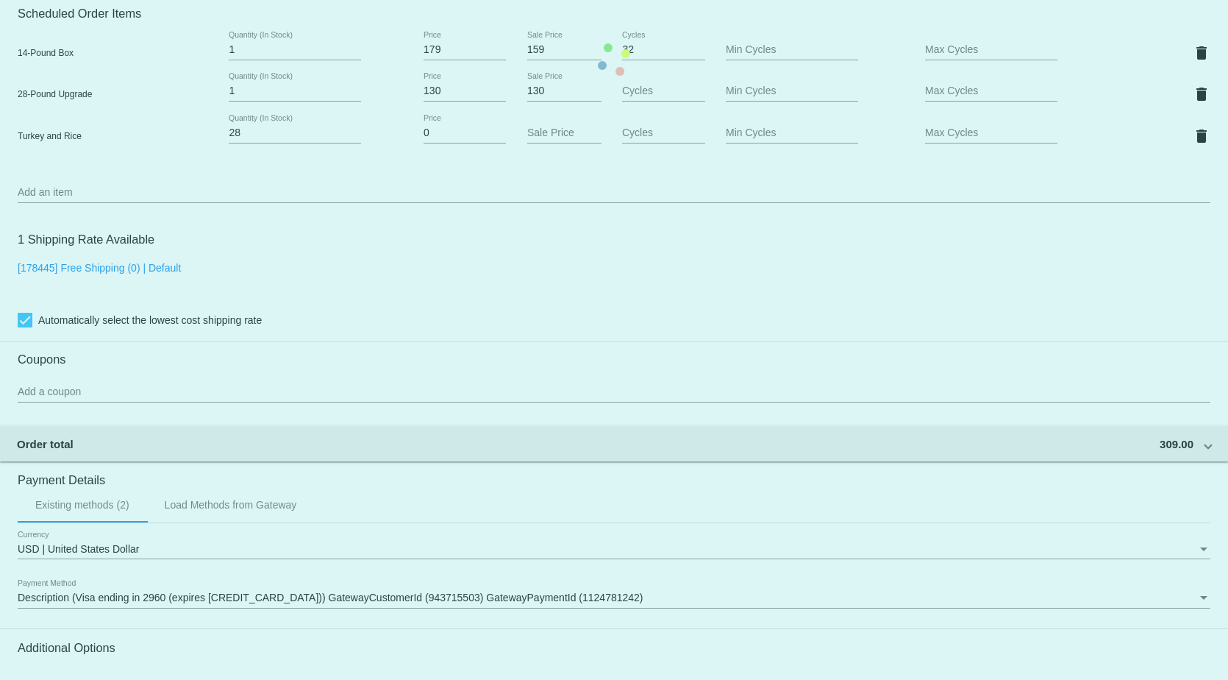
click at [408, 273] on mat-card "Customer 1215449: [PERSON_NAME] [EMAIL_ADDRESS][DOMAIN_NAME] Customer Shipping …" at bounding box center [614, 59] width 1228 height 1554
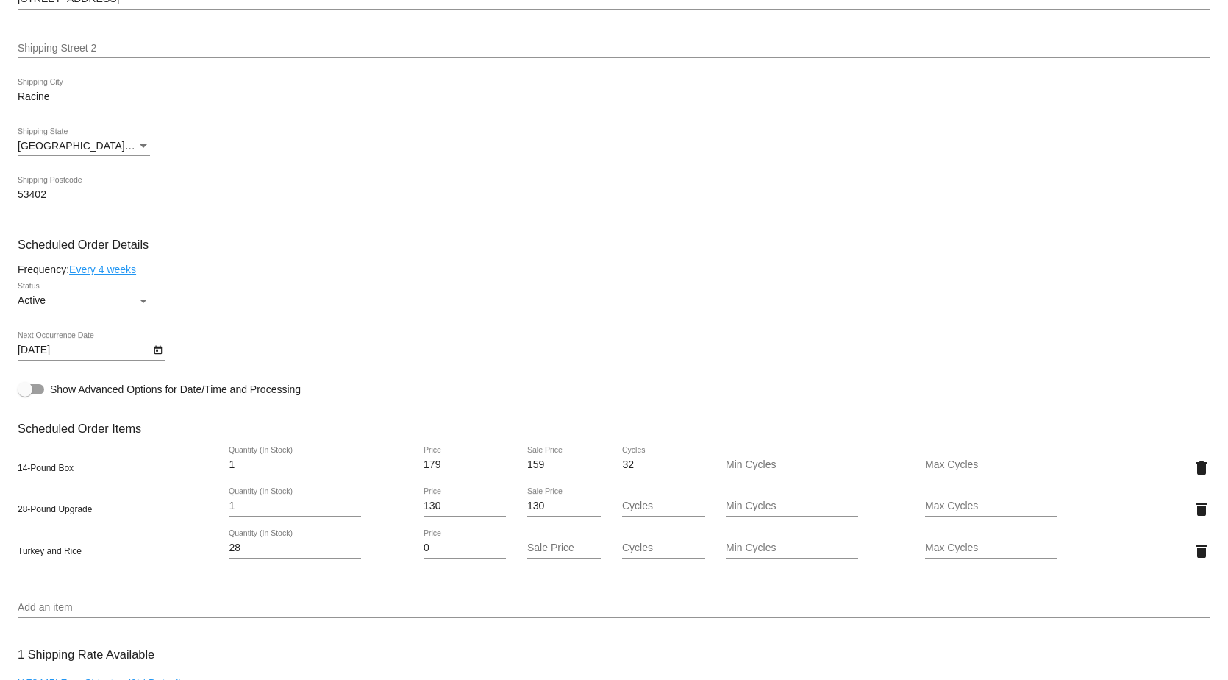
scroll to position [608, 0]
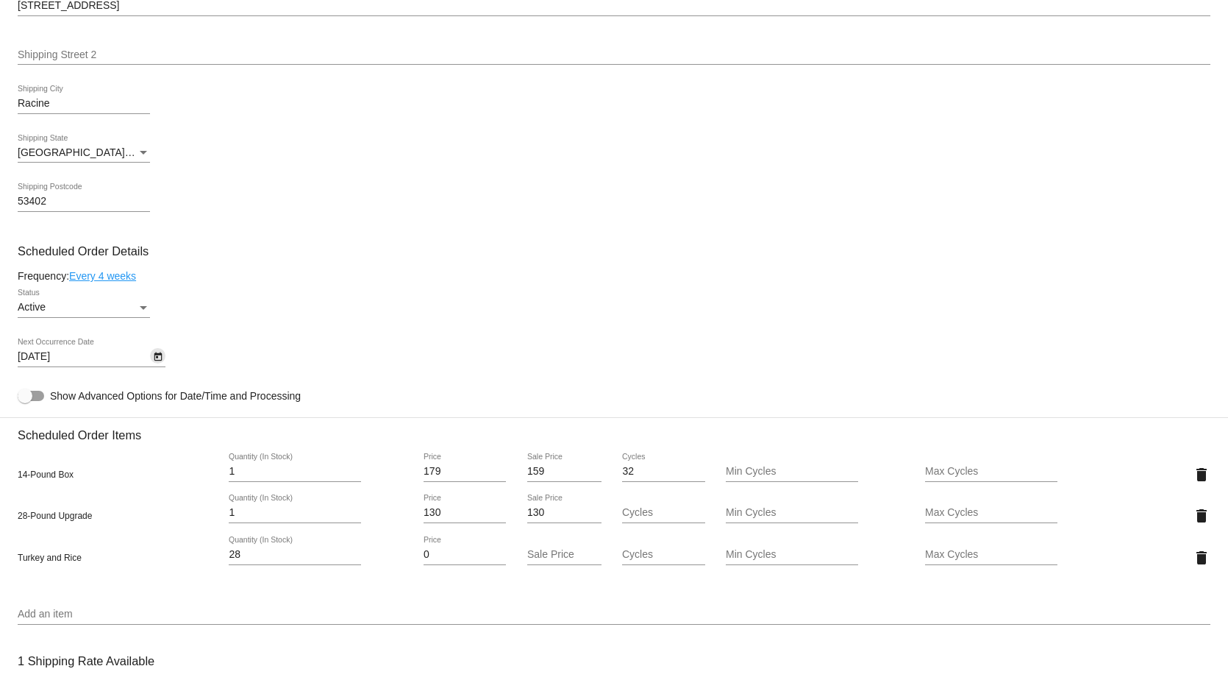
click at [160, 363] on icon "Open calendar" at bounding box center [158, 357] width 10 height 18
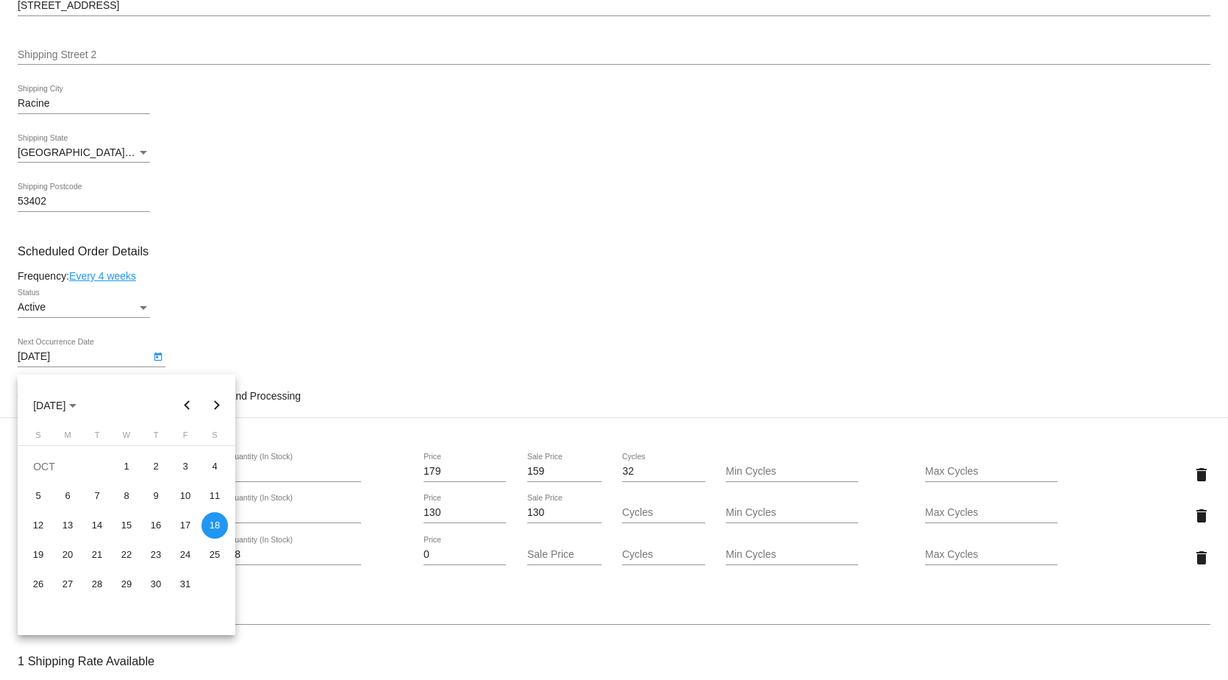
click at [188, 407] on button "Previous month" at bounding box center [187, 405] width 29 height 29
click at [212, 408] on button "Next month" at bounding box center [216, 405] width 29 height 29
click at [186, 499] on div "10" at bounding box center [185, 495] width 26 height 26
type input "[DATE]"
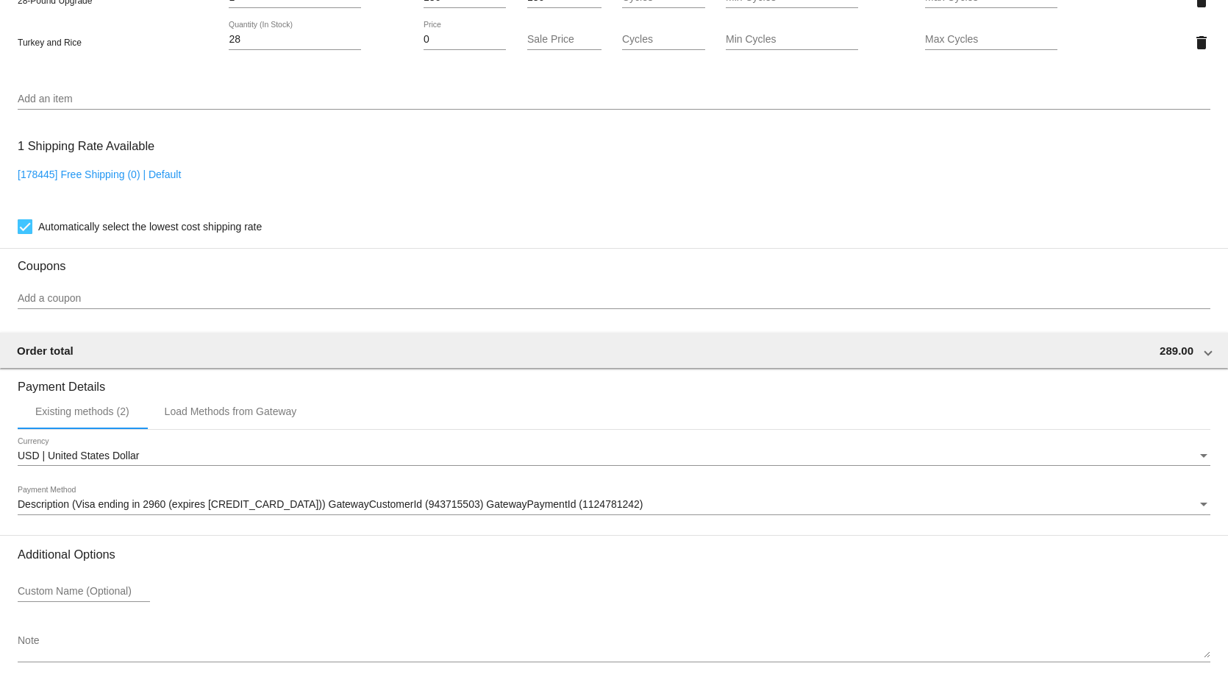
scroll to position [1197, 0]
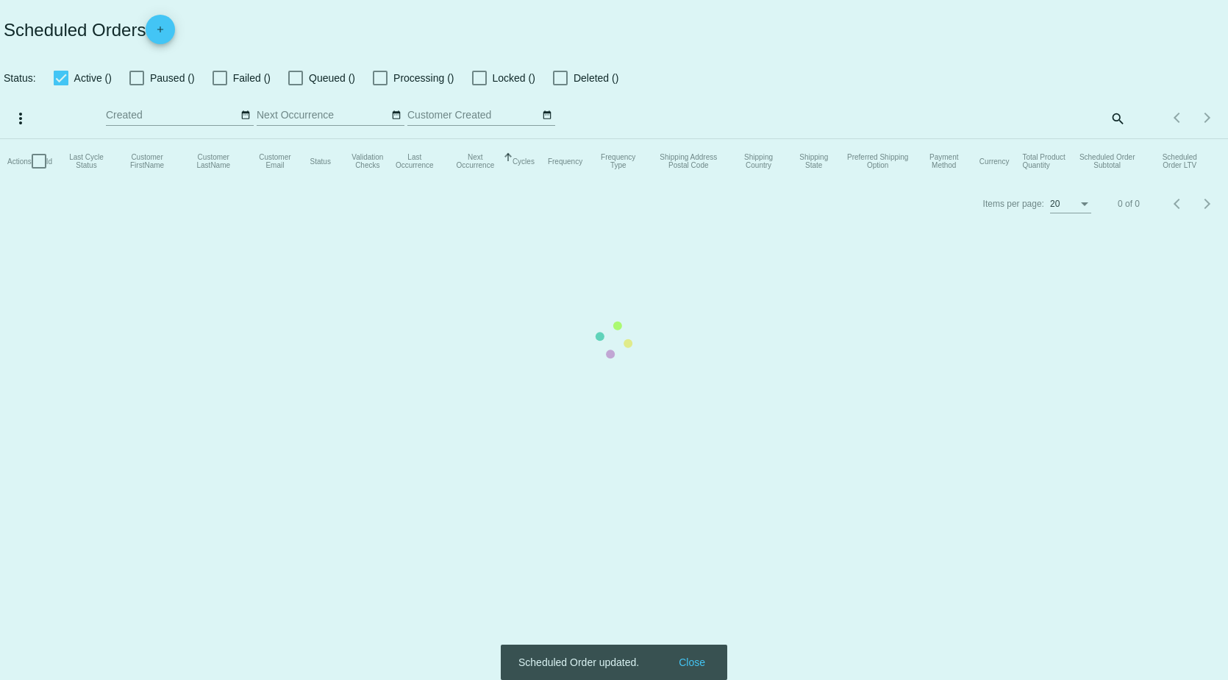
checkbox input "true"
